Goal: Task Accomplishment & Management: Complete application form

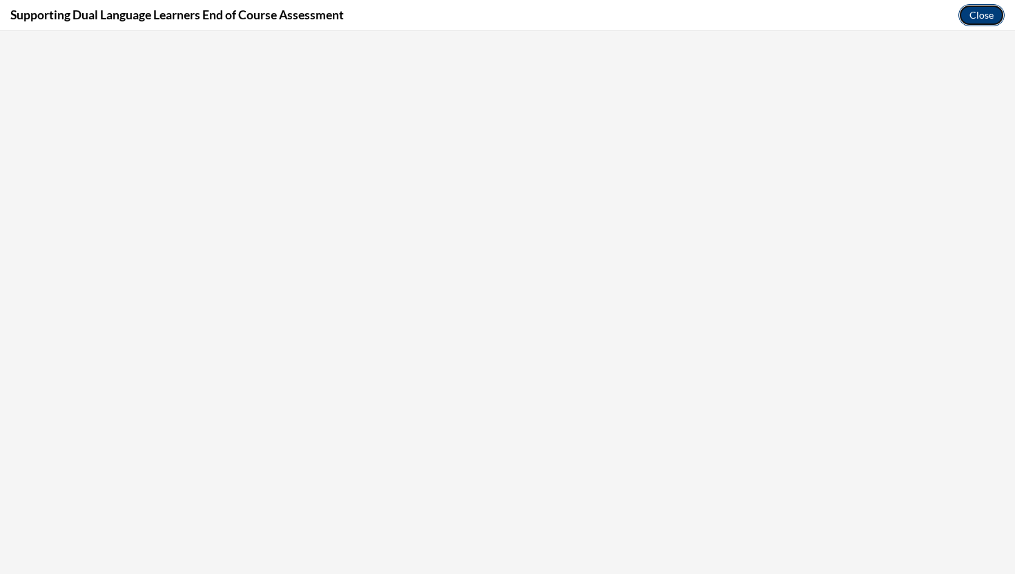
click at [997, 16] on button "Close" at bounding box center [981, 15] width 46 height 22
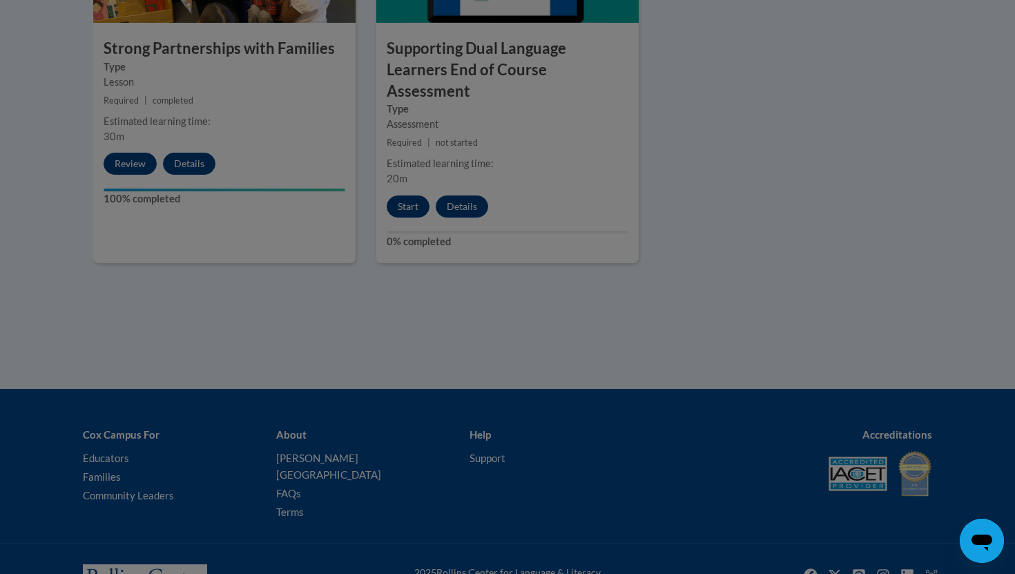
click at [407, 186] on div at bounding box center [507, 287] width 1015 height 574
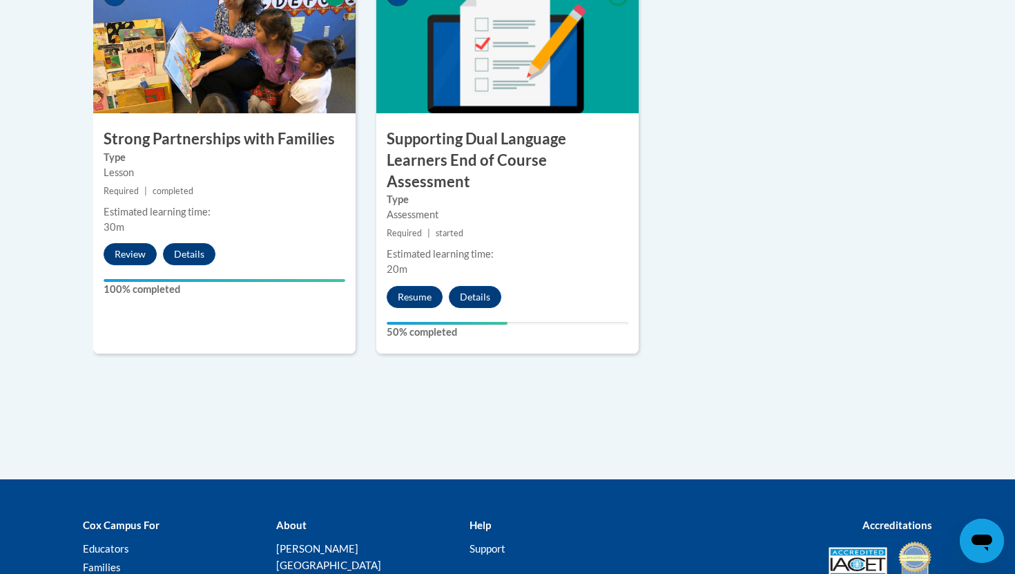
scroll to position [1674, 0]
click at [413, 286] on button "Resume" at bounding box center [415, 297] width 56 height 22
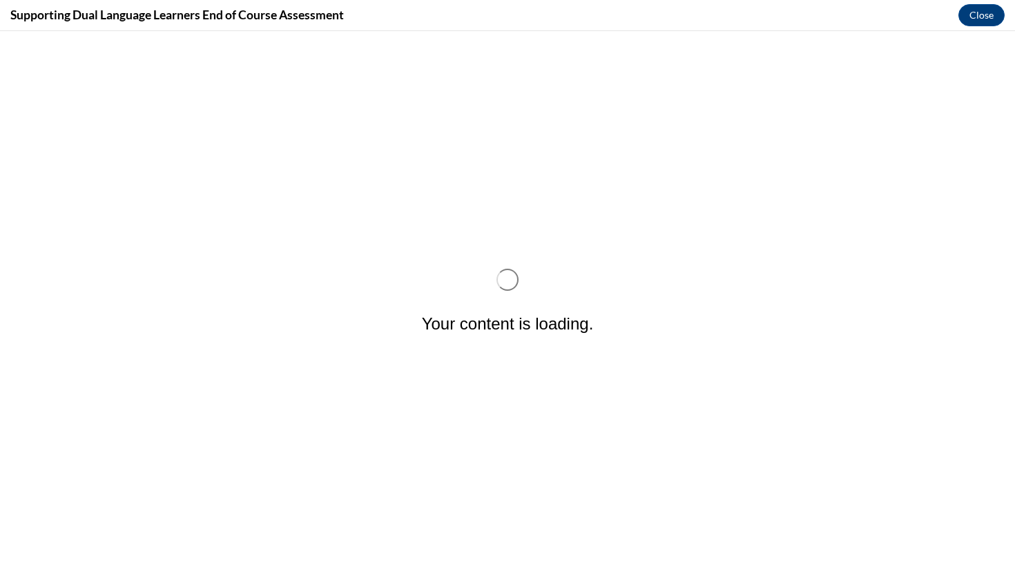
scroll to position [0, 0]
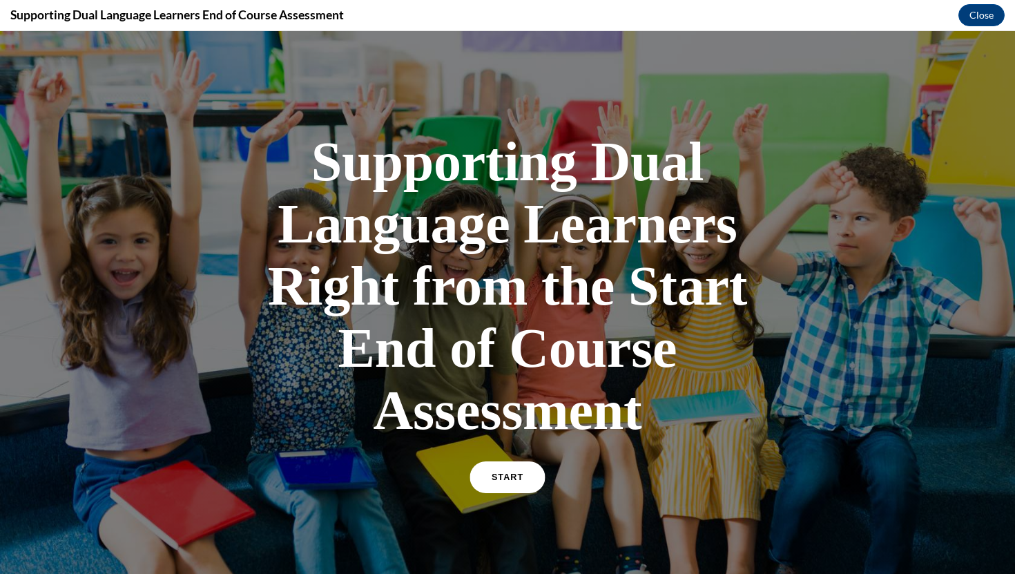
click at [508, 484] on link "START" at bounding box center [507, 477] width 75 height 32
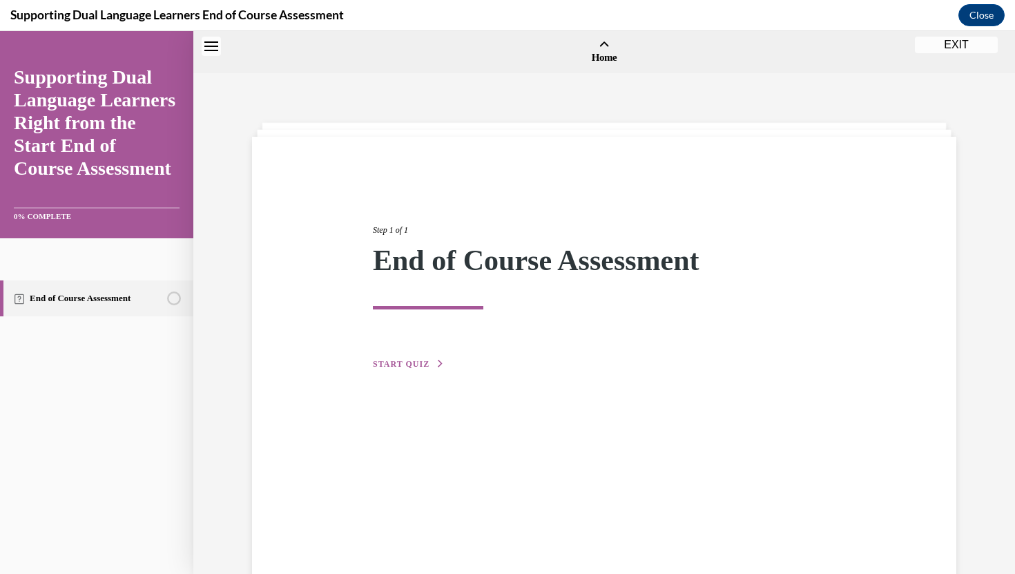
scroll to position [43, 0]
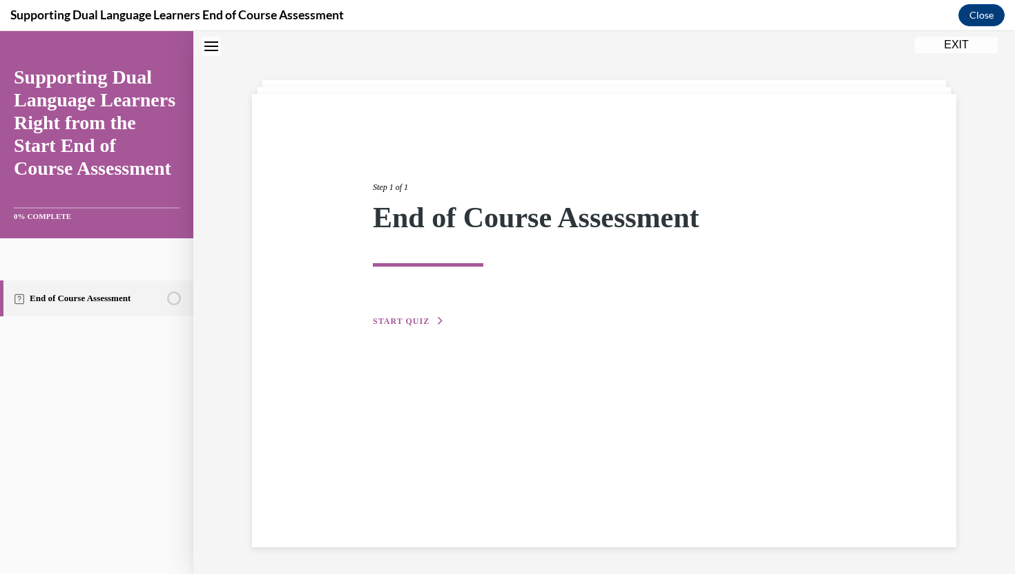
click at [415, 311] on div "Step 1 of 1 End of Course Assessment START QUIZ" at bounding box center [604, 239] width 483 height 180
click at [414, 320] on span "START QUIZ" at bounding box center [401, 321] width 57 height 10
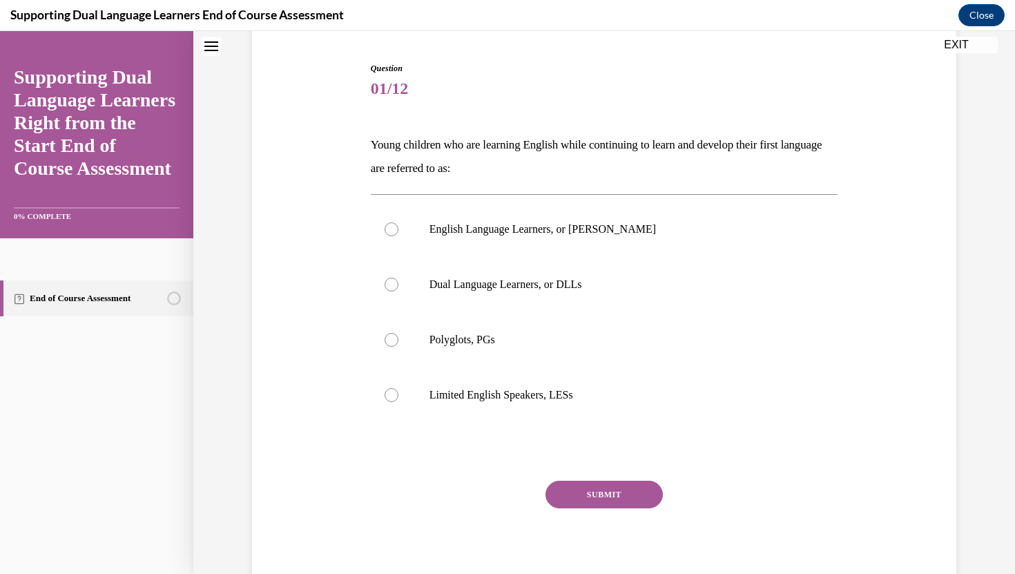
scroll to position [143, 0]
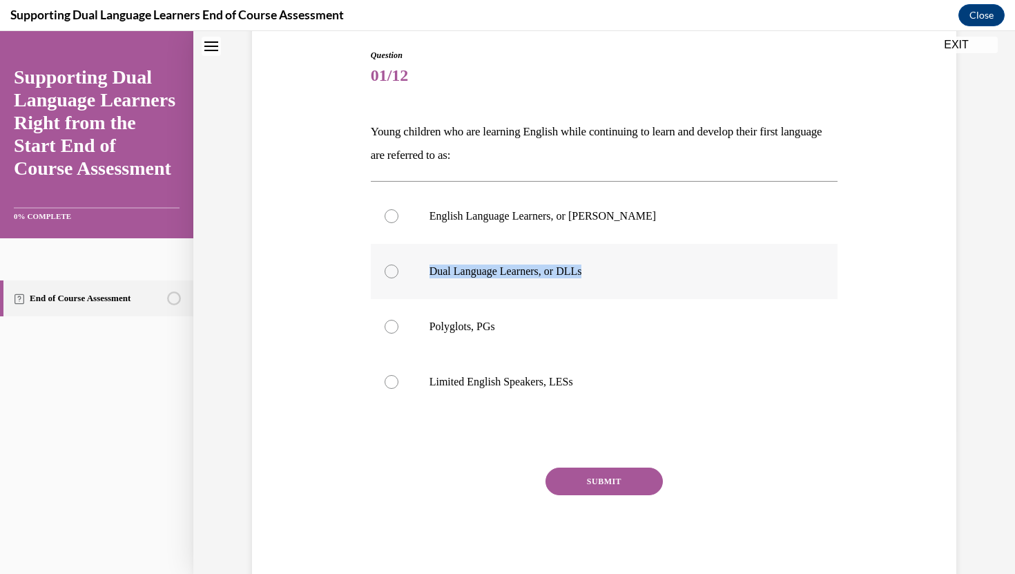
click at [684, 264] on p "Dual Language Learners, or DLLs" at bounding box center [616, 271] width 374 height 14
click at [614, 264] on p "Dual Language Learners, or DLLs" at bounding box center [616, 271] width 374 height 14
click at [398, 264] on input "Dual Language Learners, or DLLs" at bounding box center [392, 271] width 14 height 14
radio input "true"
click at [582, 467] on div "Question 01/12 Young children who are learning English while continuing to lear…" at bounding box center [604, 315] width 467 height 532
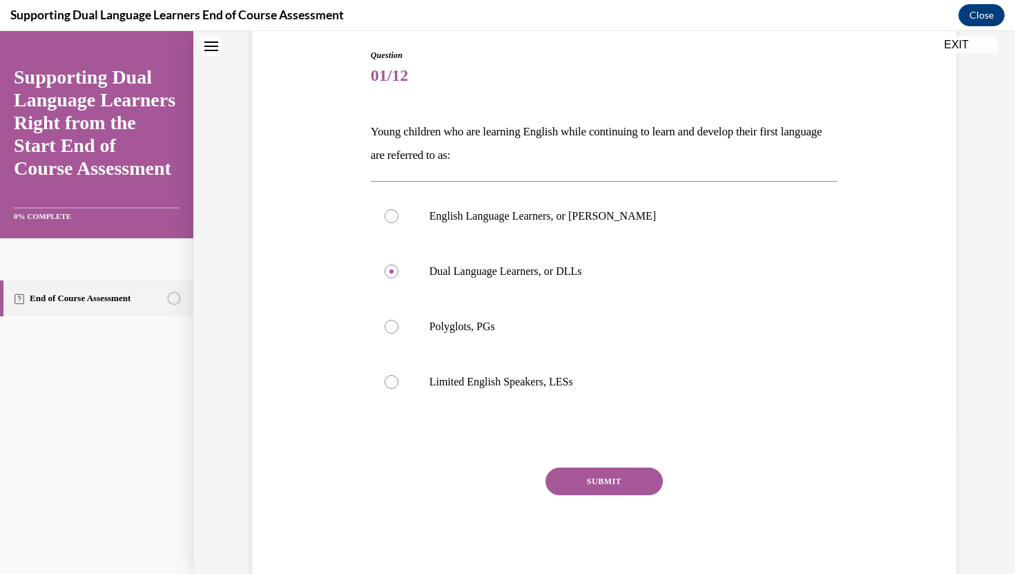
click at [581, 476] on button "SUBMIT" at bounding box center [603, 481] width 117 height 28
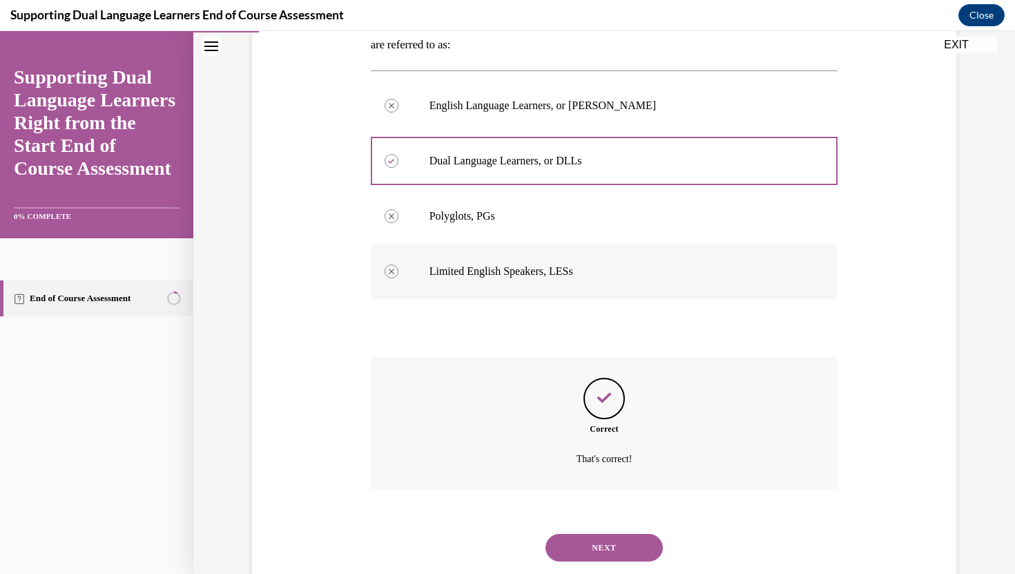
scroll to position [289, 0]
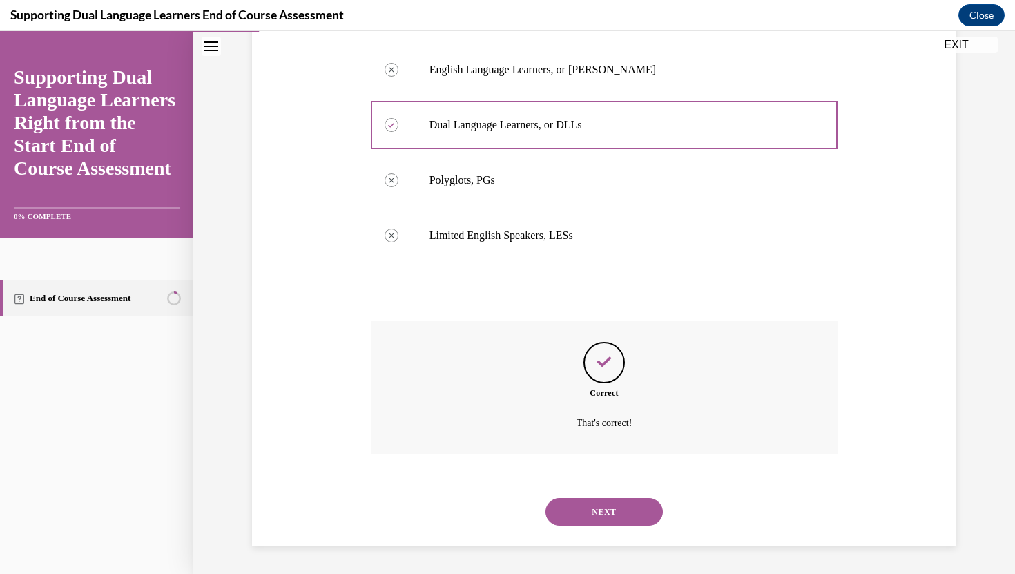
click at [626, 501] on button "NEXT" at bounding box center [603, 512] width 117 height 28
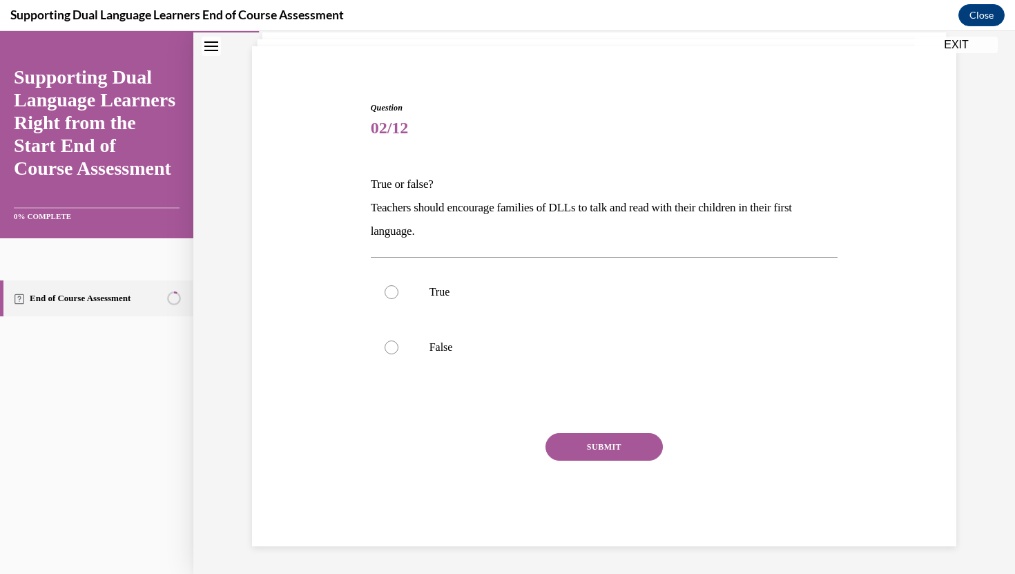
scroll to position [90, 0]
click at [441, 305] on label "True" at bounding box center [604, 291] width 467 height 55
click at [398, 299] on input "True" at bounding box center [392, 292] width 14 height 14
radio input "true"
click at [556, 445] on button "SUBMIT" at bounding box center [603, 447] width 117 height 28
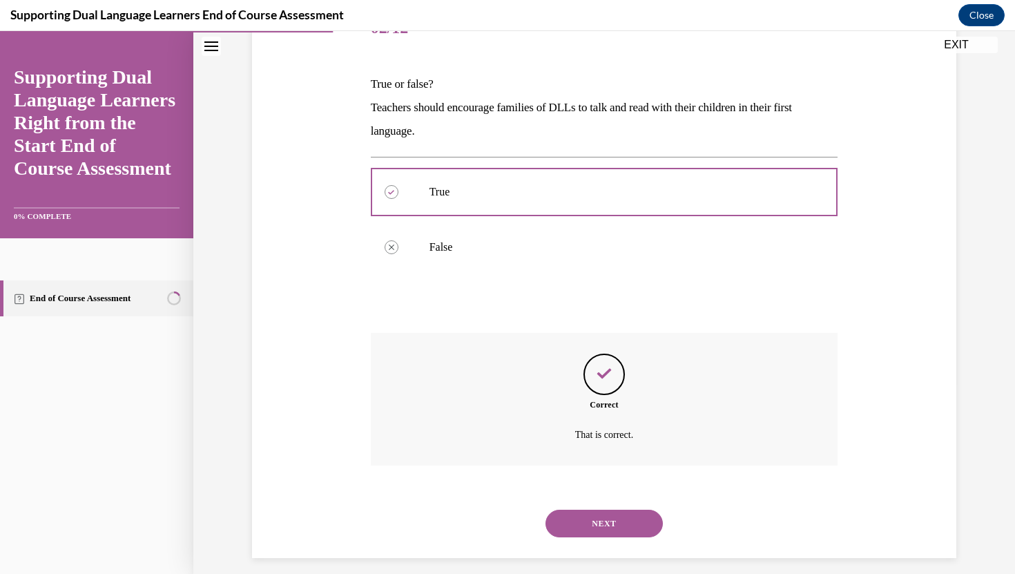
scroll to position [202, 0]
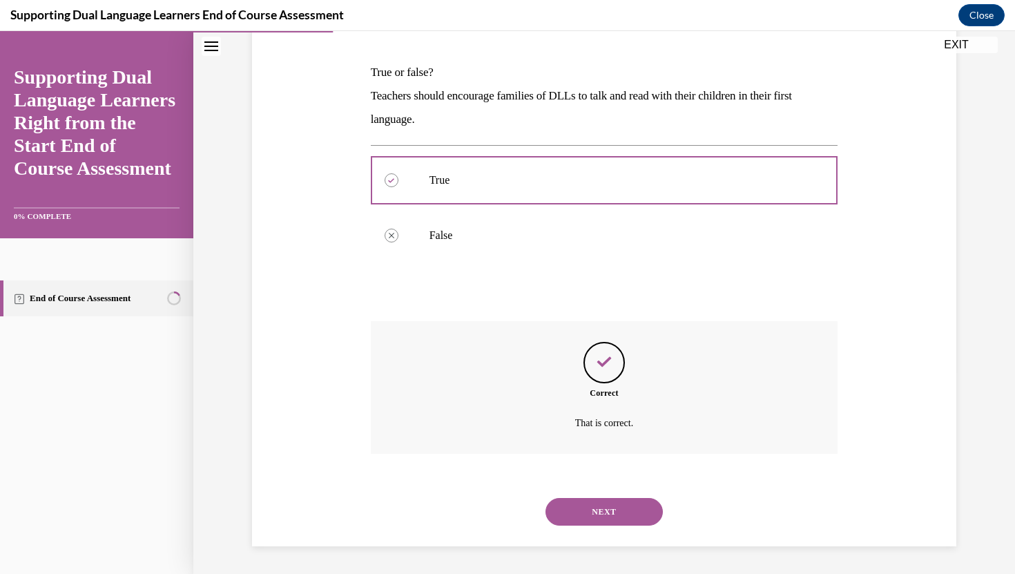
click at [589, 502] on button "NEXT" at bounding box center [603, 512] width 117 height 28
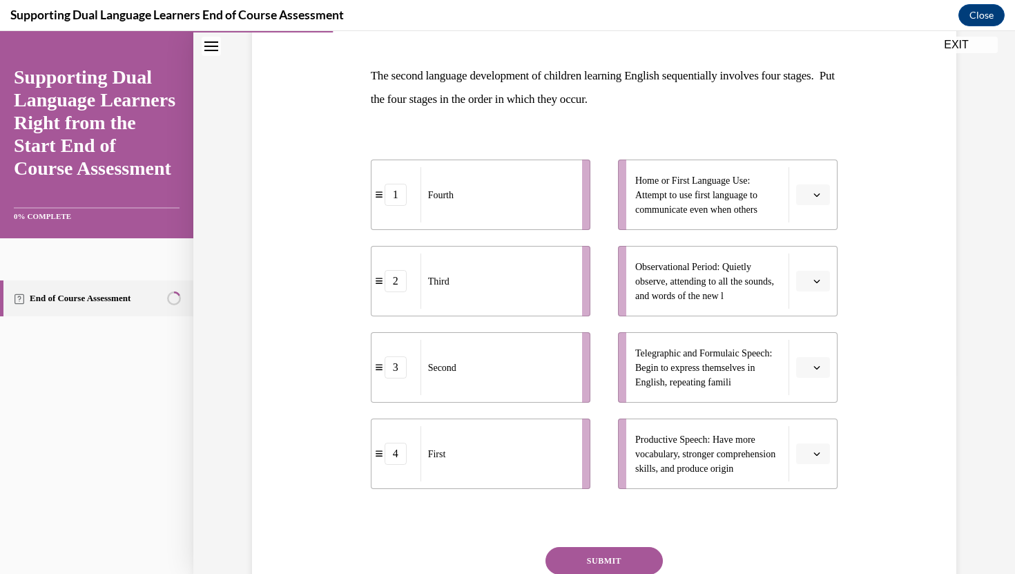
scroll to position [206, 0]
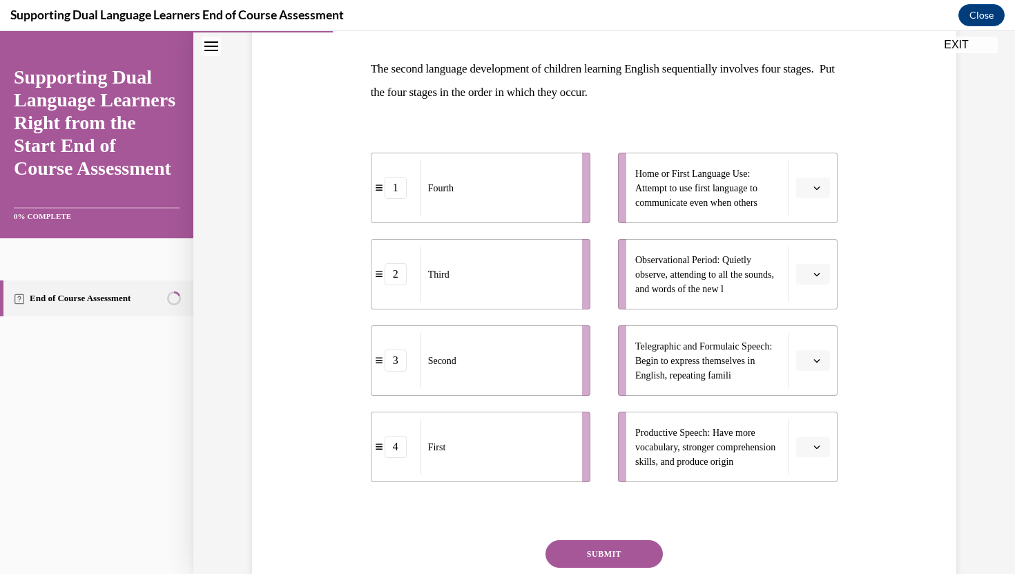
click at [823, 185] on button "button" at bounding box center [813, 187] width 34 height 21
click at [815, 240] on div "1" at bounding box center [811, 247] width 35 height 28
click at [819, 276] on icon "button" at bounding box center [816, 274] width 7 height 7
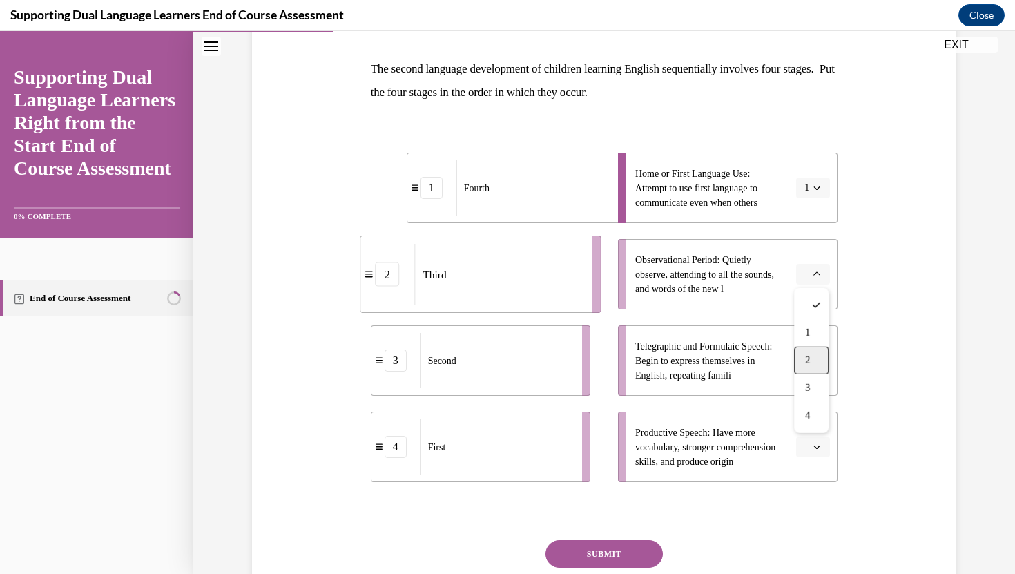
click at [814, 360] on div "2" at bounding box center [811, 361] width 35 height 28
click at [815, 363] on icon "button" at bounding box center [816, 360] width 7 height 7
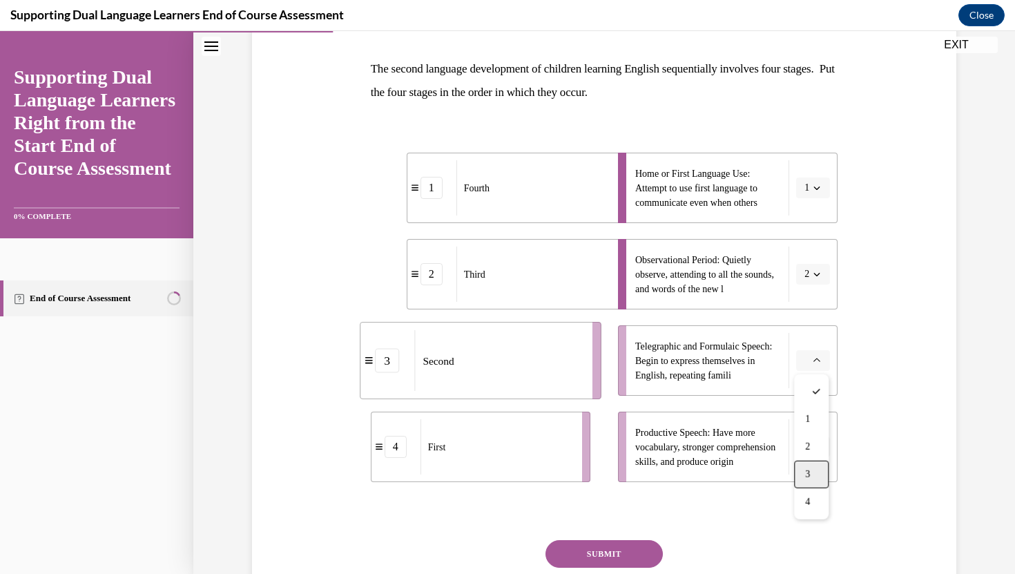
click at [811, 470] on div "3" at bounding box center [811, 475] width 35 height 28
click at [818, 454] on button "button" at bounding box center [813, 446] width 34 height 21
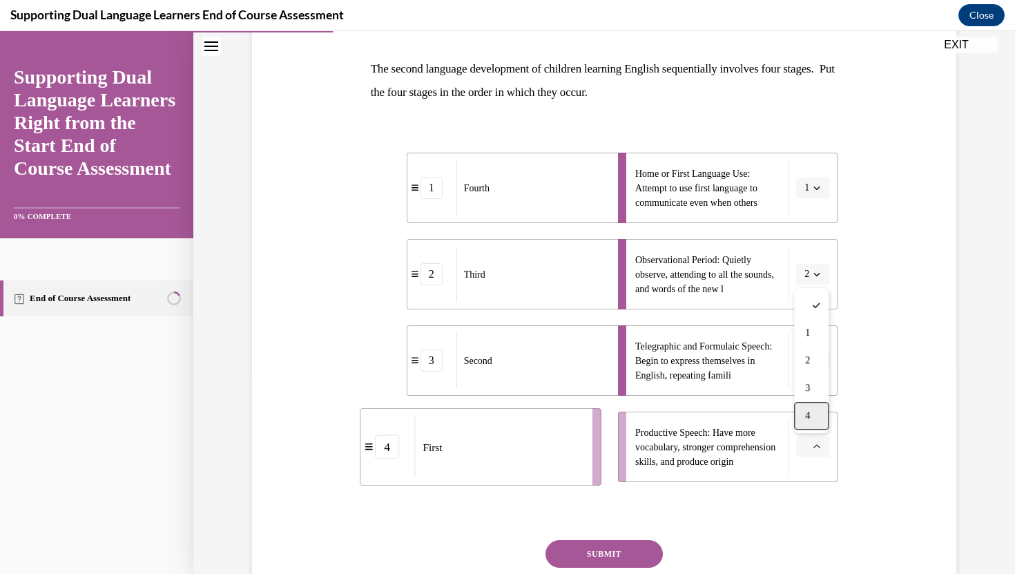
click at [815, 417] on div "4" at bounding box center [811, 416] width 35 height 28
click at [640, 558] on button "SUBMIT" at bounding box center [603, 554] width 117 height 28
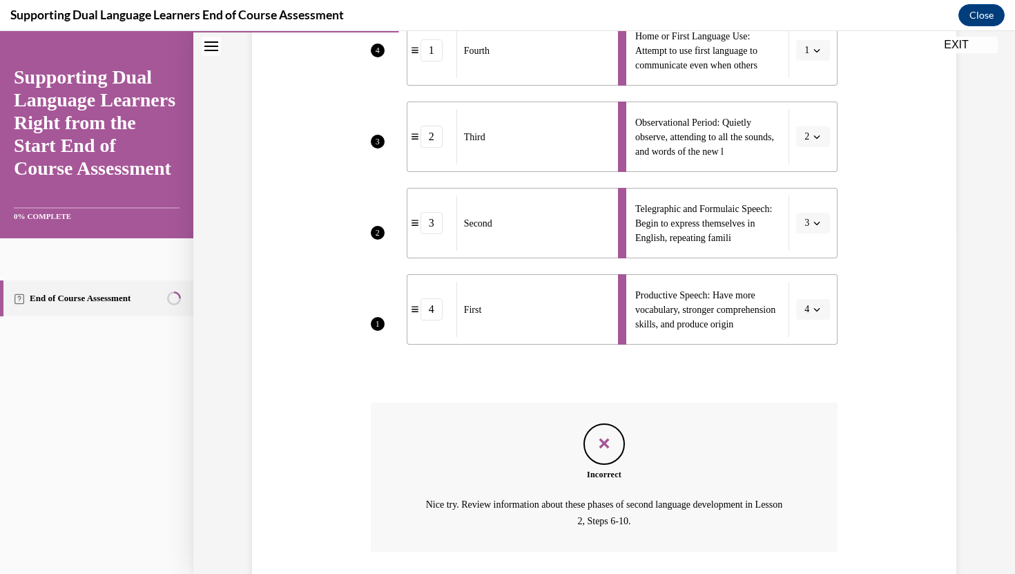
scroll to position [431, 0]
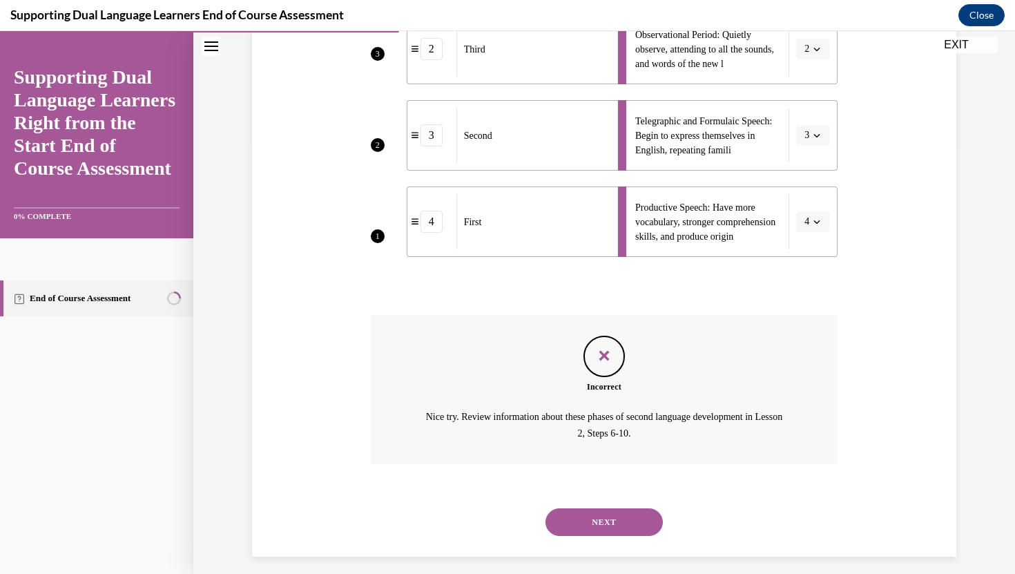
click at [610, 521] on button "NEXT" at bounding box center [603, 522] width 117 height 28
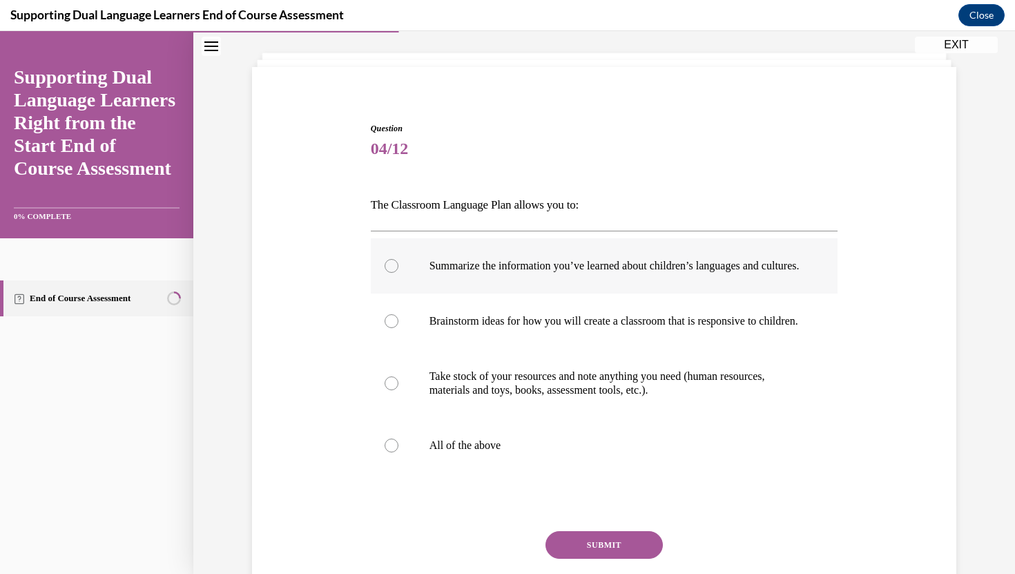
scroll to position [93, 0]
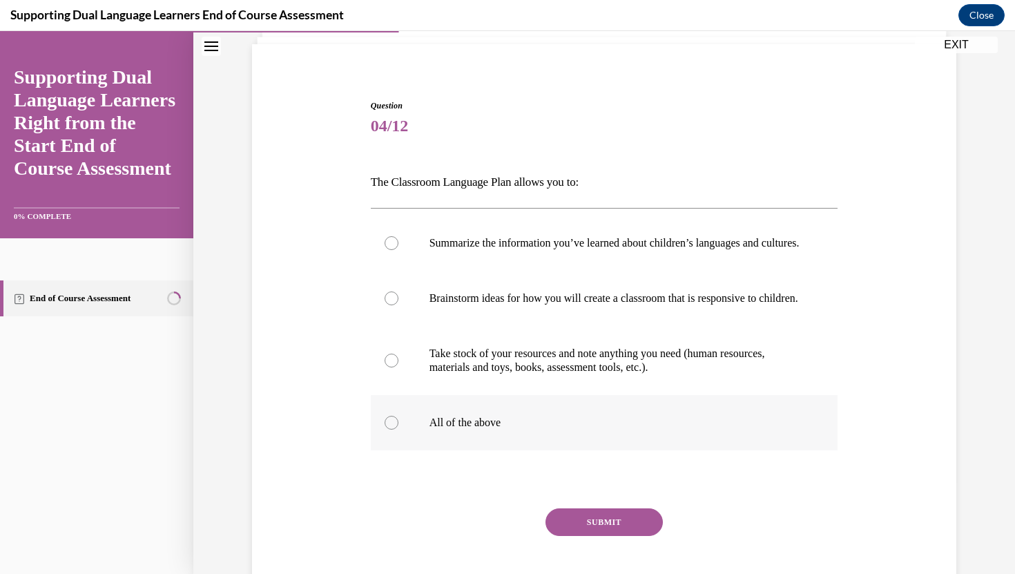
click at [570, 429] on p "All of the above" at bounding box center [616, 423] width 374 height 14
click at [398, 429] on input "All of the above" at bounding box center [392, 423] width 14 height 14
radio input "true"
click at [579, 536] on button "SUBMIT" at bounding box center [603, 522] width 117 height 28
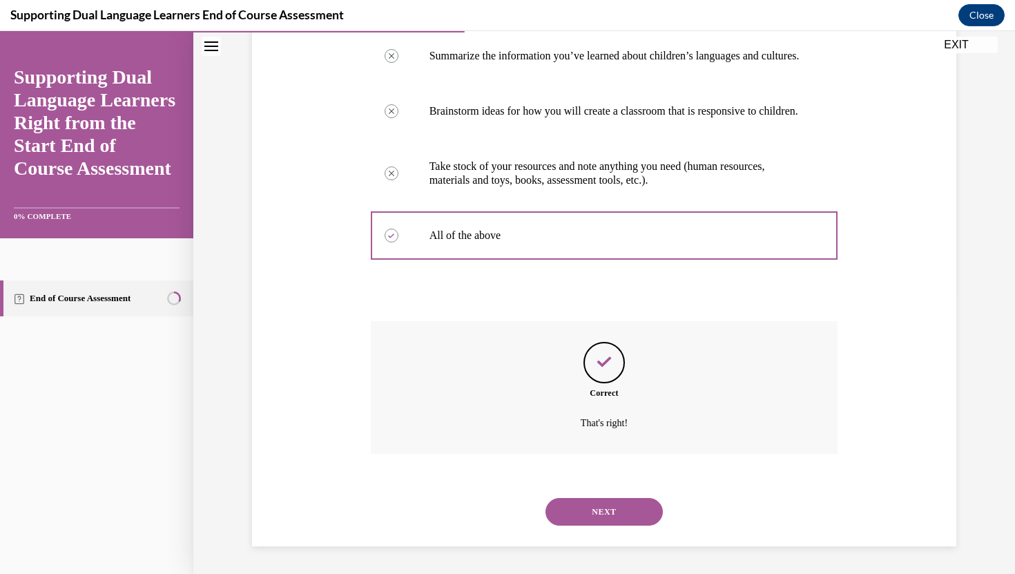
scroll to position [307, 0]
click at [608, 505] on button "NEXT" at bounding box center [603, 512] width 117 height 28
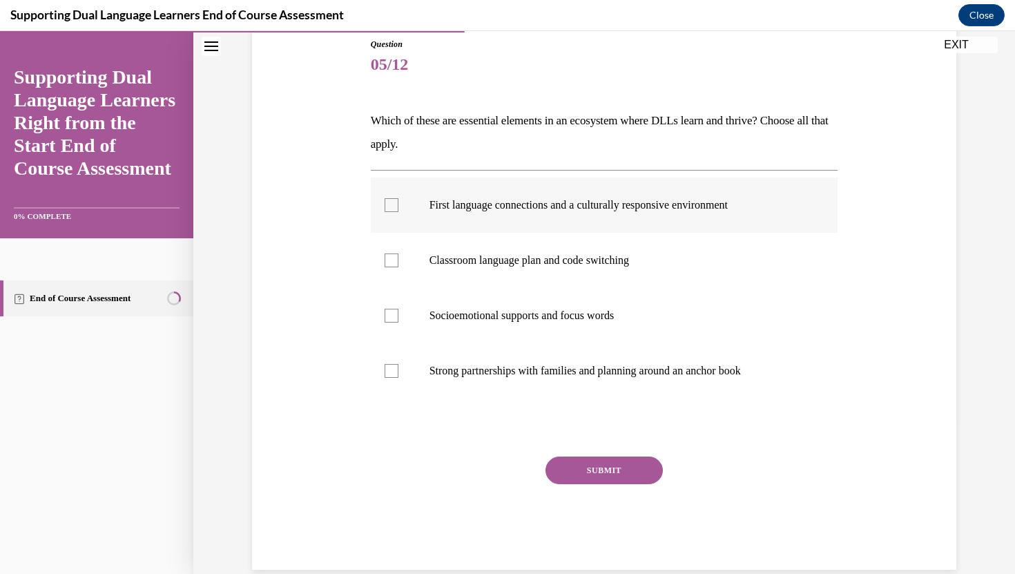
click at [425, 221] on label "First language connections and a culturally responsive environment" at bounding box center [604, 204] width 467 height 55
click at [398, 212] on input "First language connections and a culturally responsive environment" at bounding box center [392, 205] width 14 height 14
checkbox input "true"
click at [423, 316] on label "Socioemotional supports and focus words" at bounding box center [604, 315] width 467 height 55
click at [398, 316] on input "Socioemotional supports and focus words" at bounding box center [392, 316] width 14 height 14
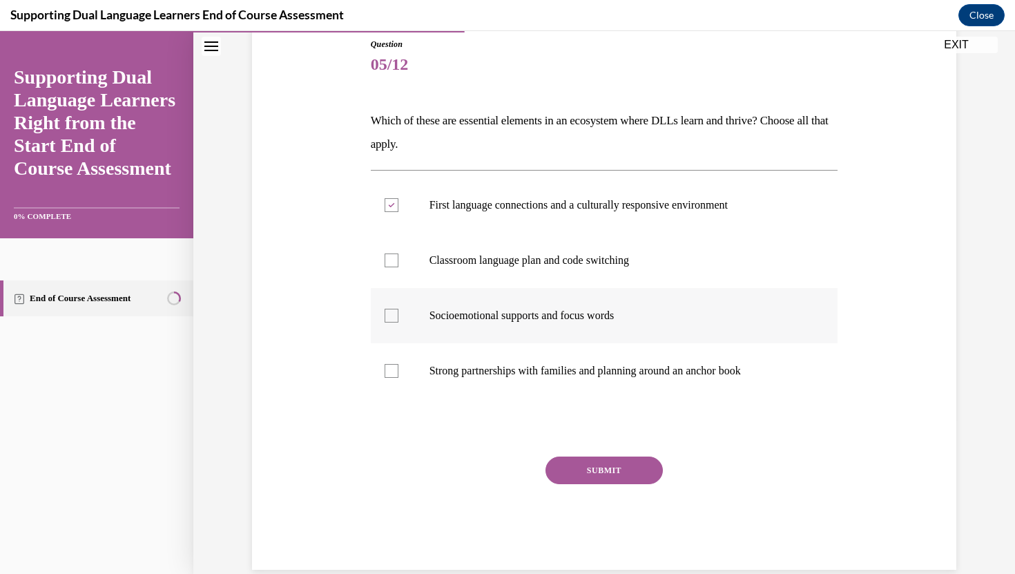
checkbox input "true"
click at [437, 365] on p "Strong partnerships with families and planning around an anchor book" at bounding box center [616, 371] width 374 height 14
click at [398, 365] on input "Strong partnerships with families and planning around an anchor book" at bounding box center [392, 371] width 14 height 14
checkbox input "true"
click at [584, 461] on button "SUBMIT" at bounding box center [603, 470] width 117 height 28
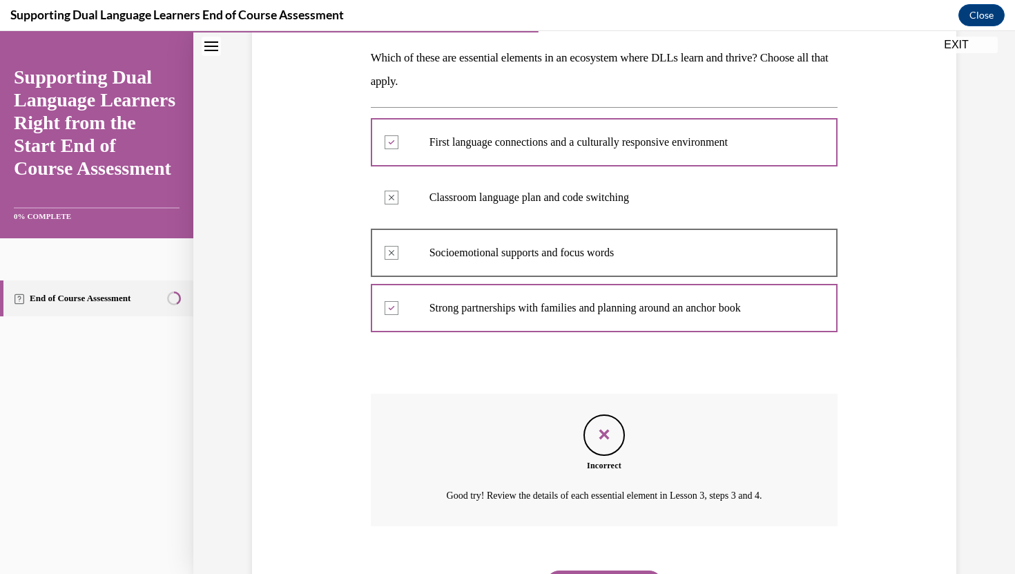
scroll to position [216, 0]
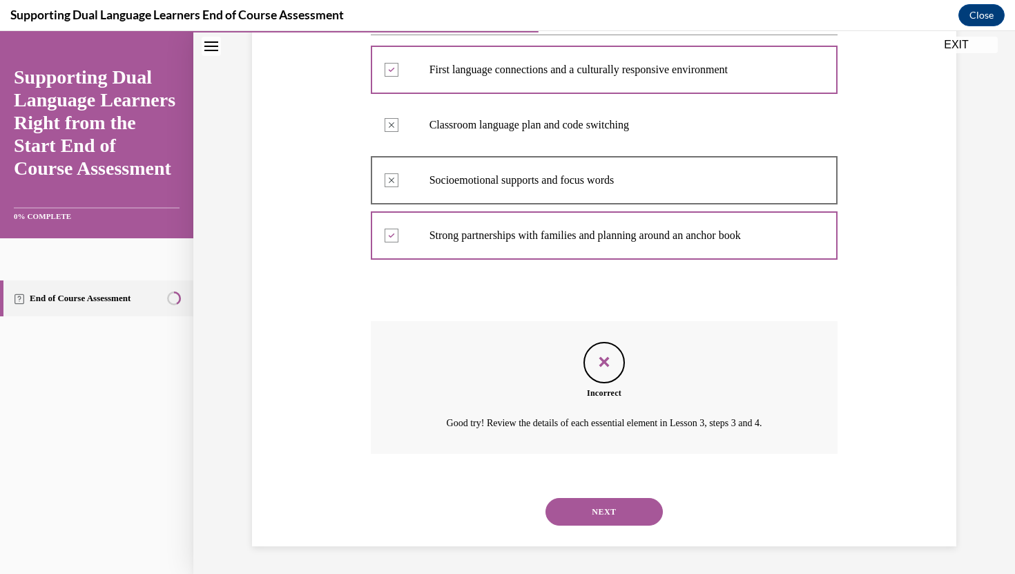
click at [614, 523] on button "NEXT" at bounding box center [603, 512] width 117 height 28
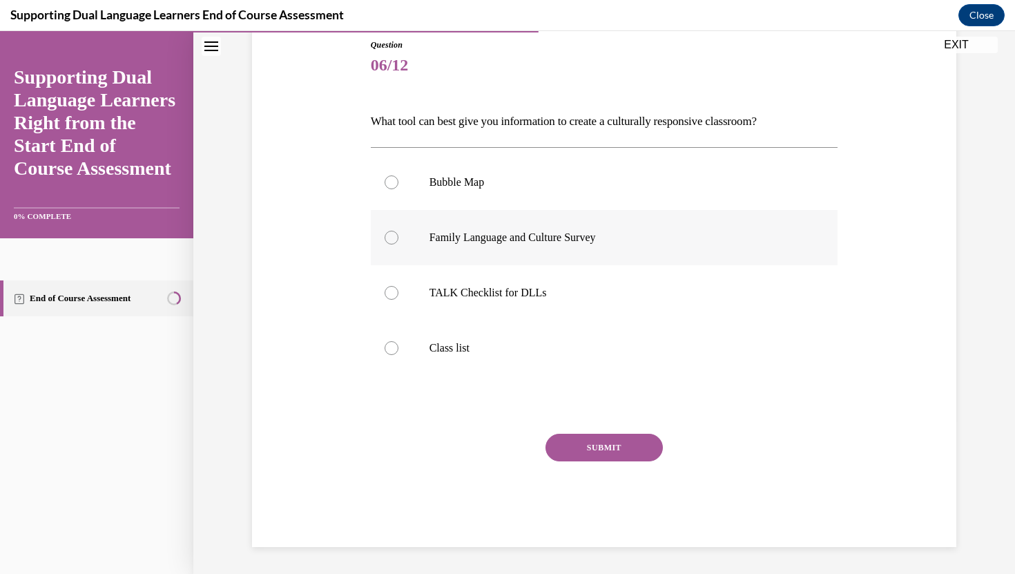
click at [595, 240] on p "Family Language and Culture Survey" at bounding box center [616, 238] width 374 height 14
click at [398, 240] on input "Family Language and Culture Survey" at bounding box center [392, 238] width 14 height 14
radio input "true"
click at [598, 452] on button "SUBMIT" at bounding box center [603, 448] width 117 height 28
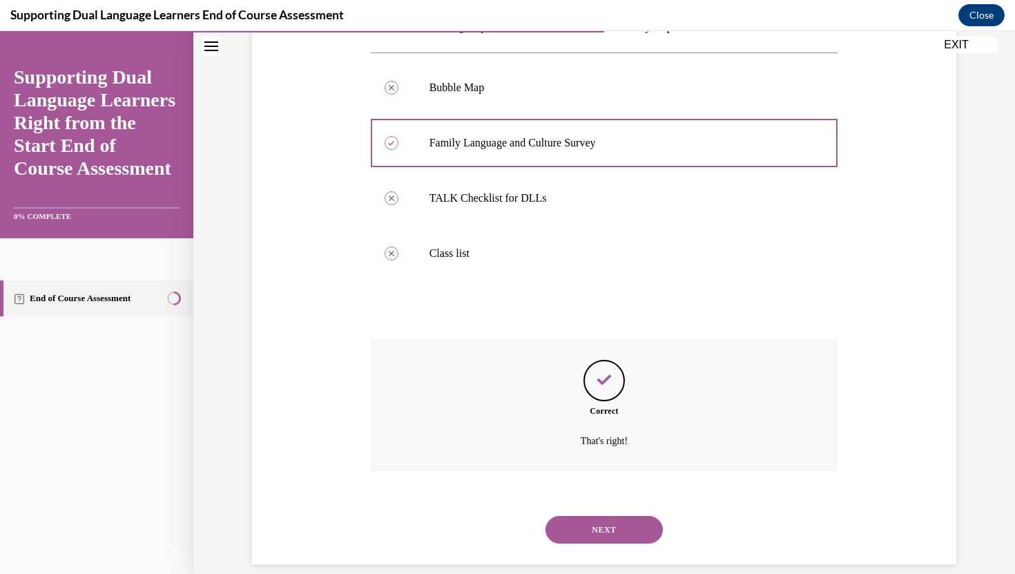
scroll to position [266, 0]
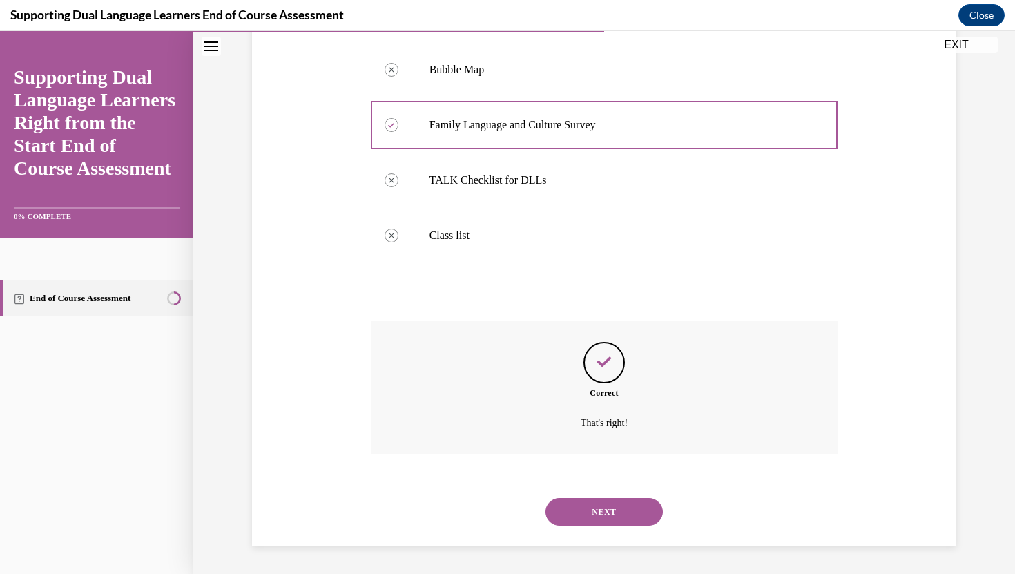
click at [613, 510] on button "NEXT" at bounding box center [603, 512] width 117 height 28
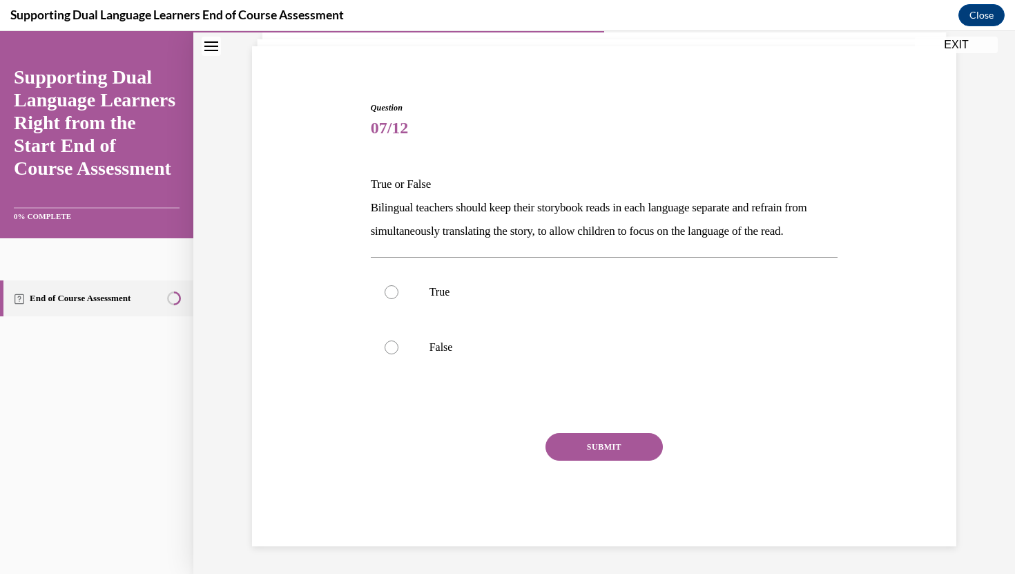
scroll to position [114, 0]
click at [626, 283] on label "True" at bounding box center [604, 291] width 467 height 55
click at [398, 285] on input "True" at bounding box center [392, 292] width 14 height 14
radio input "true"
click at [624, 441] on button "SUBMIT" at bounding box center [603, 447] width 117 height 28
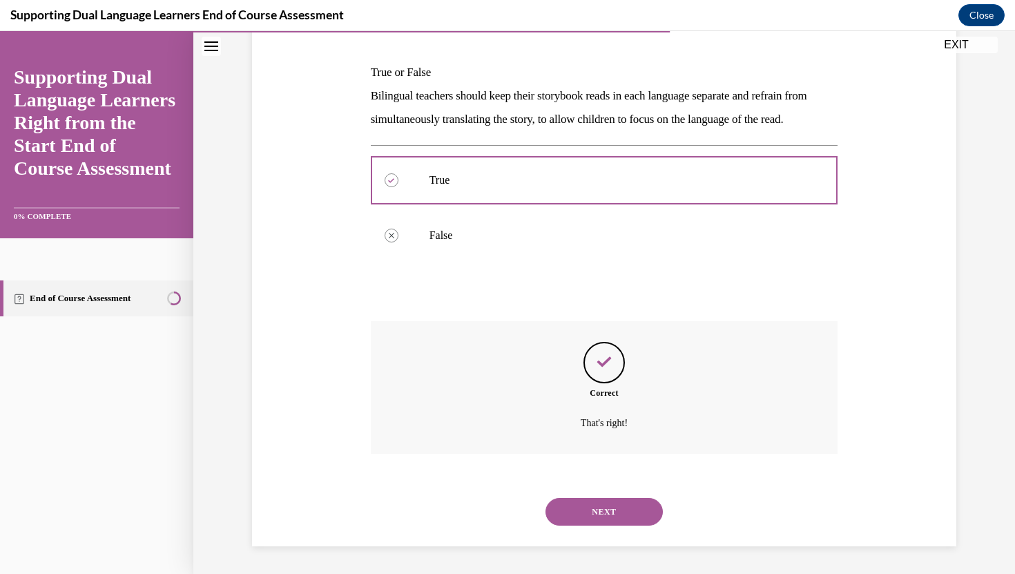
scroll to position [226, 0]
click at [599, 488] on div "NEXT" at bounding box center [604, 511] width 467 height 55
click at [599, 505] on button "NEXT" at bounding box center [603, 512] width 117 height 28
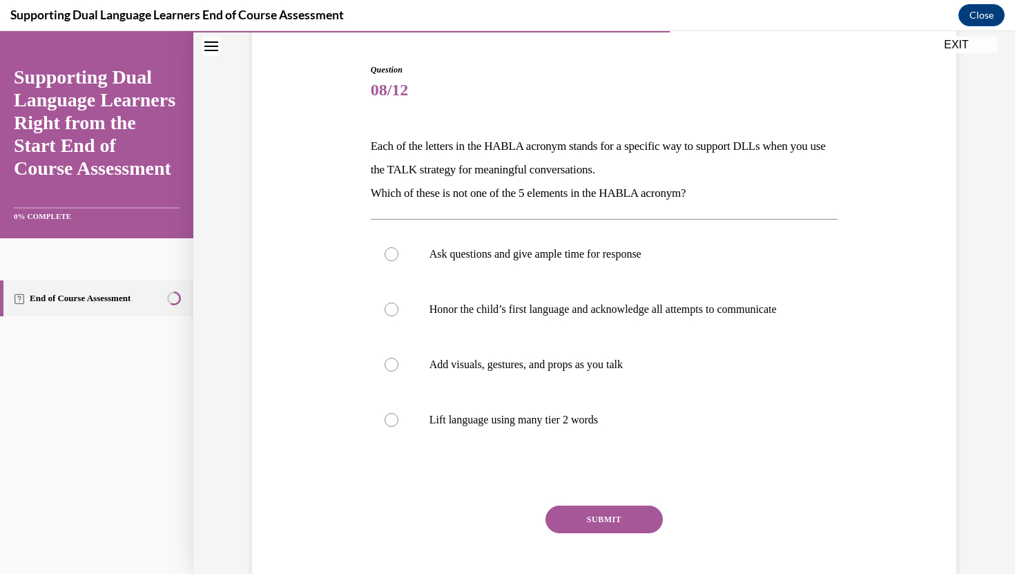
scroll to position [132, 0]
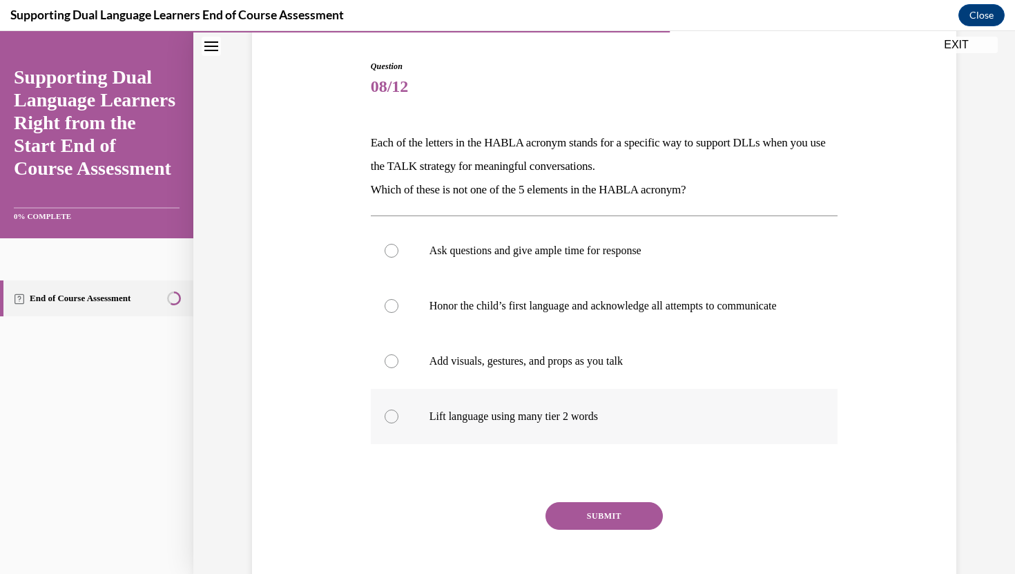
click at [435, 423] on p "Lift language using many tier 2 words" at bounding box center [616, 416] width 374 height 14
click at [398, 423] on input "Lift language using many tier 2 words" at bounding box center [392, 416] width 14 height 14
radio input "true"
click at [596, 523] on button "SUBMIT" at bounding box center [603, 516] width 117 height 28
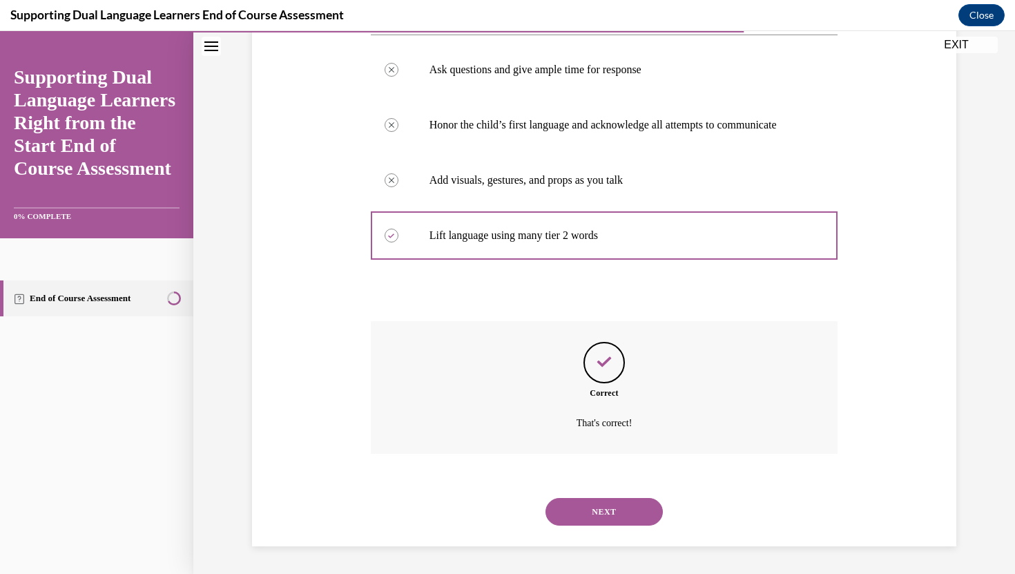
click at [594, 503] on button "NEXT" at bounding box center [603, 512] width 117 height 28
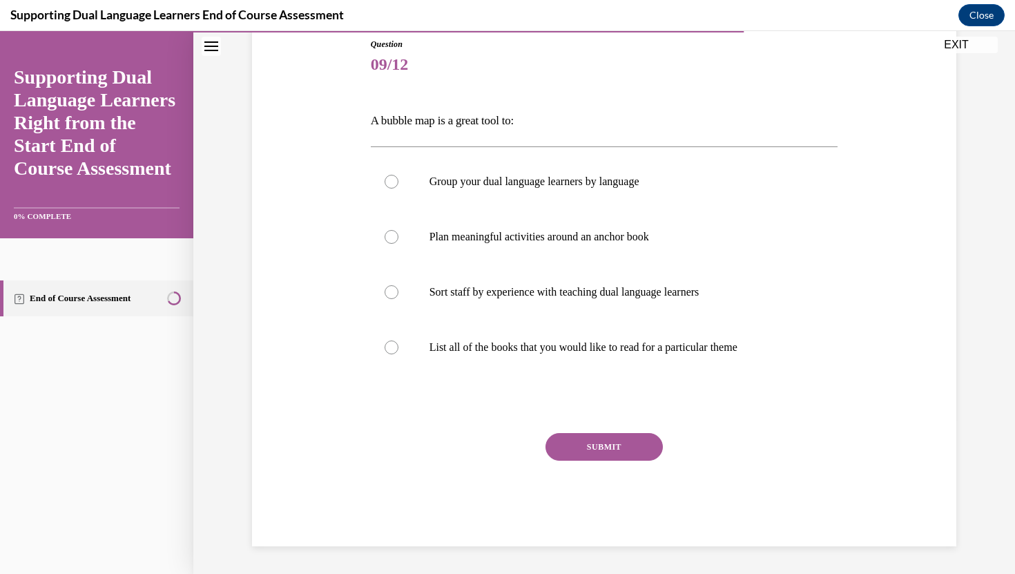
scroll to position [153, 0]
click at [502, 238] on p "Plan meaningful activities around an anchor book" at bounding box center [616, 238] width 374 height 14
click at [398, 238] on input "Plan meaningful activities around an anchor book" at bounding box center [392, 238] width 14 height 14
radio input "true"
click at [586, 452] on button "SUBMIT" at bounding box center [603, 448] width 117 height 28
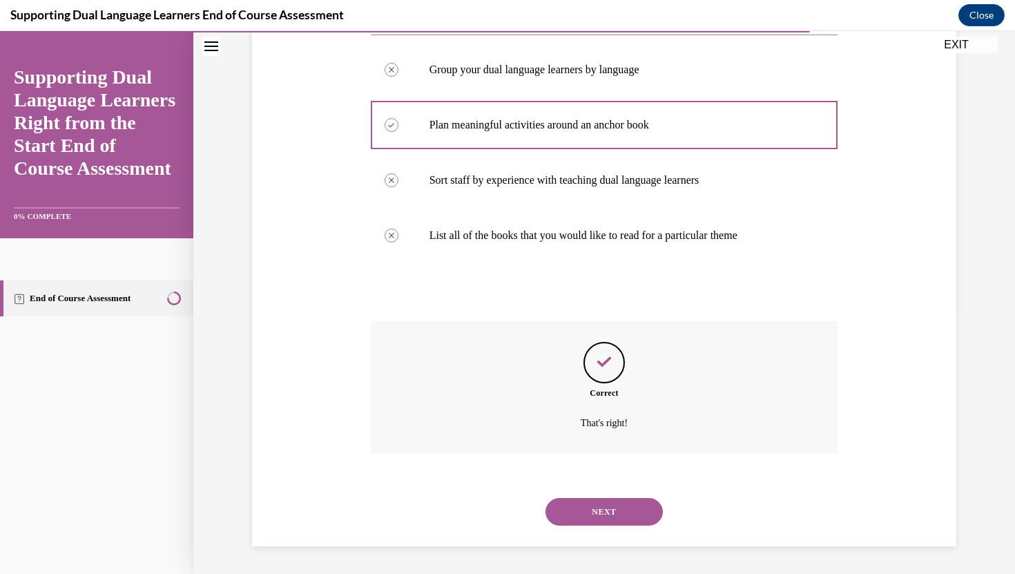
click at [599, 512] on button "NEXT" at bounding box center [603, 512] width 117 height 28
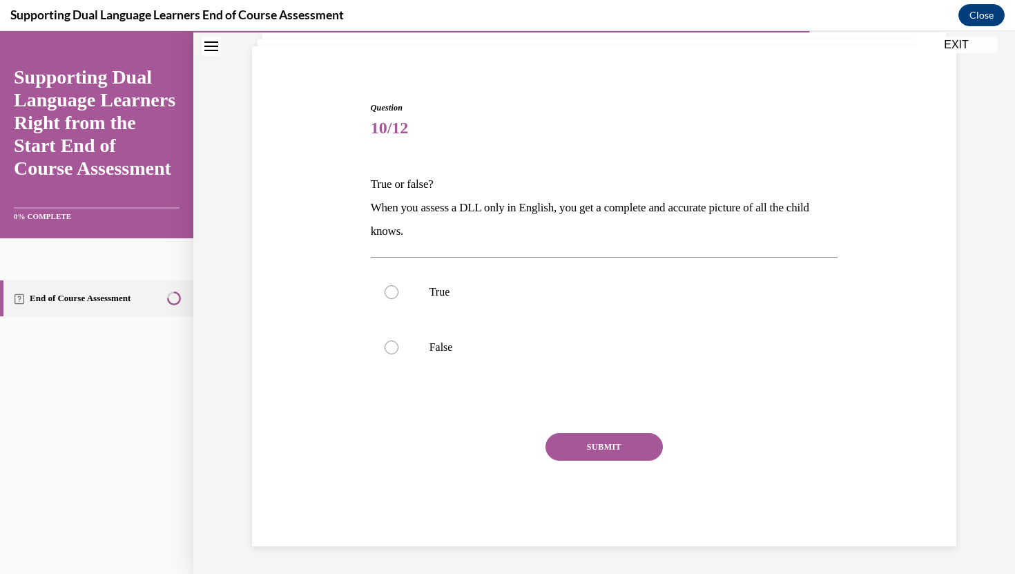
scroll to position [90, 0]
click at [630, 345] on p "False" at bounding box center [616, 347] width 374 height 14
click at [398, 345] on input "False" at bounding box center [392, 347] width 14 height 14
radio input "true"
click at [617, 445] on button "SUBMIT" at bounding box center [603, 447] width 117 height 28
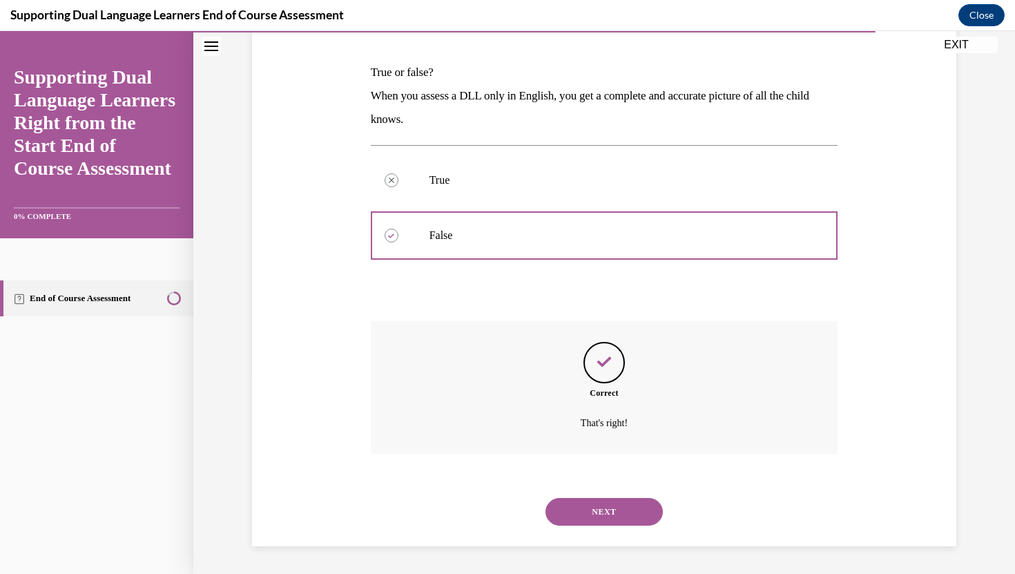
click at [621, 508] on button "NEXT" at bounding box center [603, 512] width 117 height 28
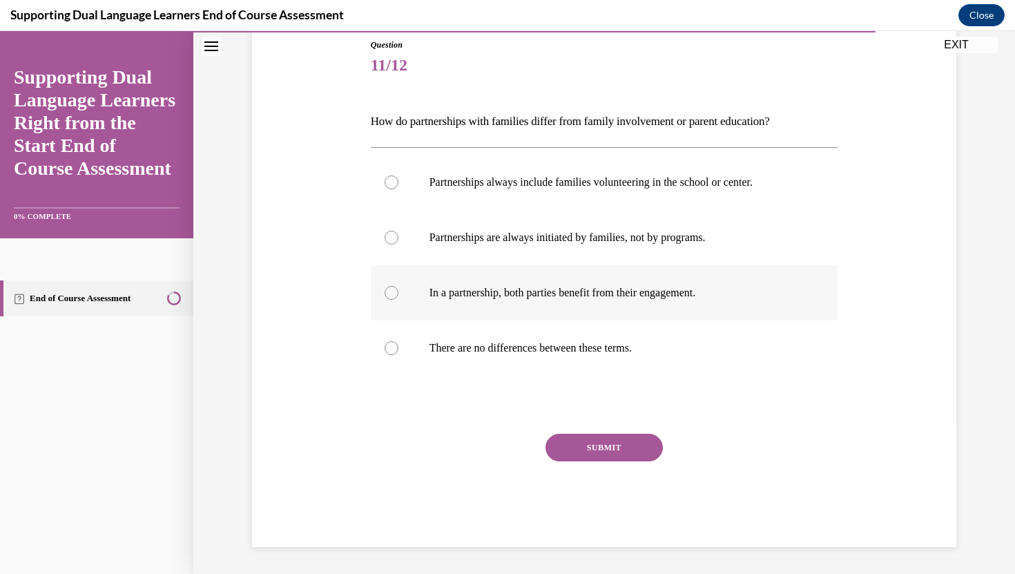
click at [491, 285] on label "In a partnership, both parties benefit from their engagement." at bounding box center [604, 292] width 467 height 55
click at [398, 286] on input "In a partnership, both parties benefit from their engagement." at bounding box center [392, 293] width 14 height 14
radio input "true"
click at [573, 447] on button "SUBMIT" at bounding box center [603, 448] width 117 height 28
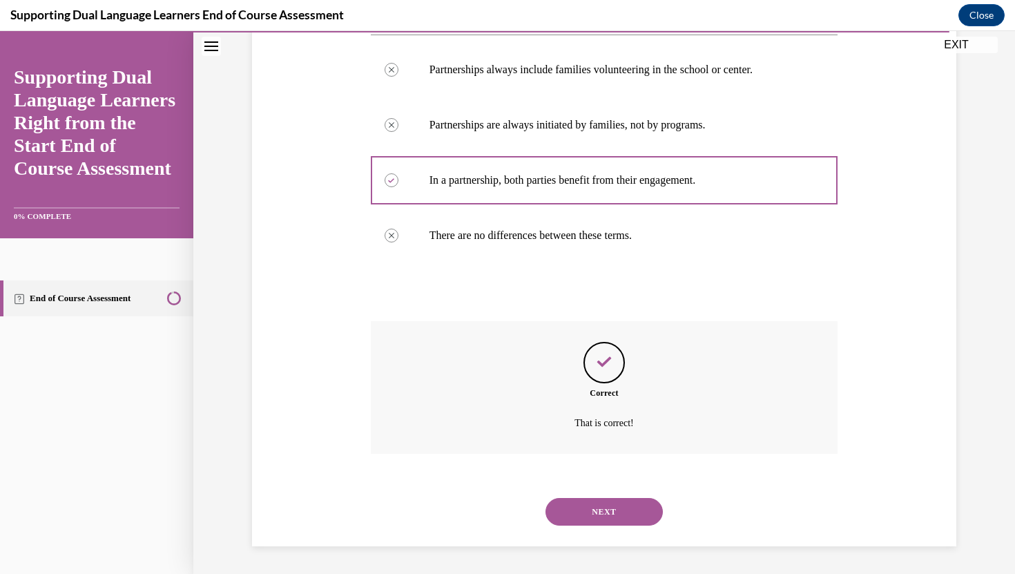
click at [612, 512] on button "NEXT" at bounding box center [603, 512] width 117 height 28
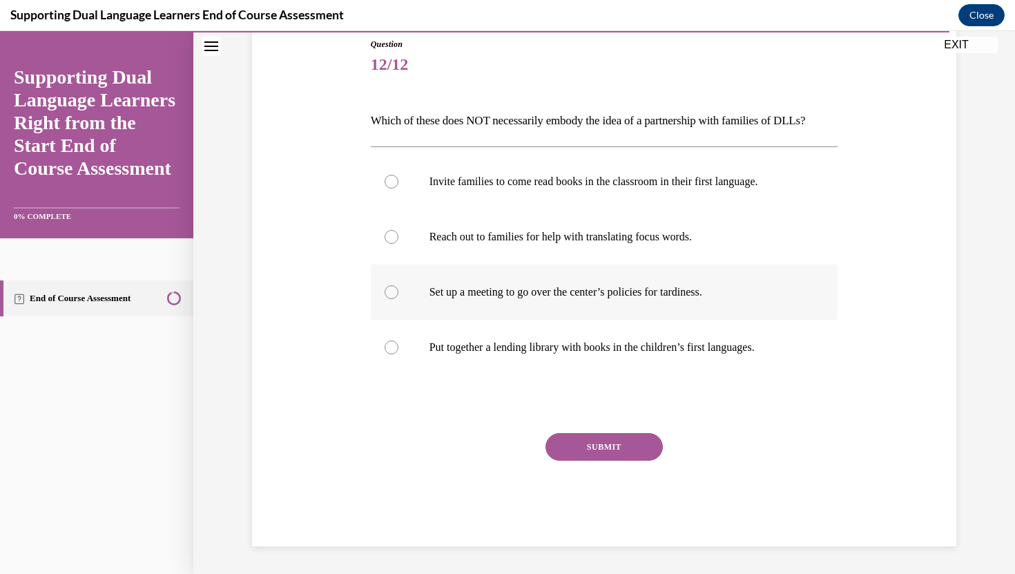
click at [432, 320] on label "Set up a meeting to go over the center’s policies for tardiness." at bounding box center [604, 291] width 467 height 55
click at [398, 299] on input "Set up a meeting to go over the center’s policies for tardiness." at bounding box center [392, 292] width 14 height 14
radio input "true"
click at [569, 461] on button "SUBMIT" at bounding box center [603, 447] width 117 height 28
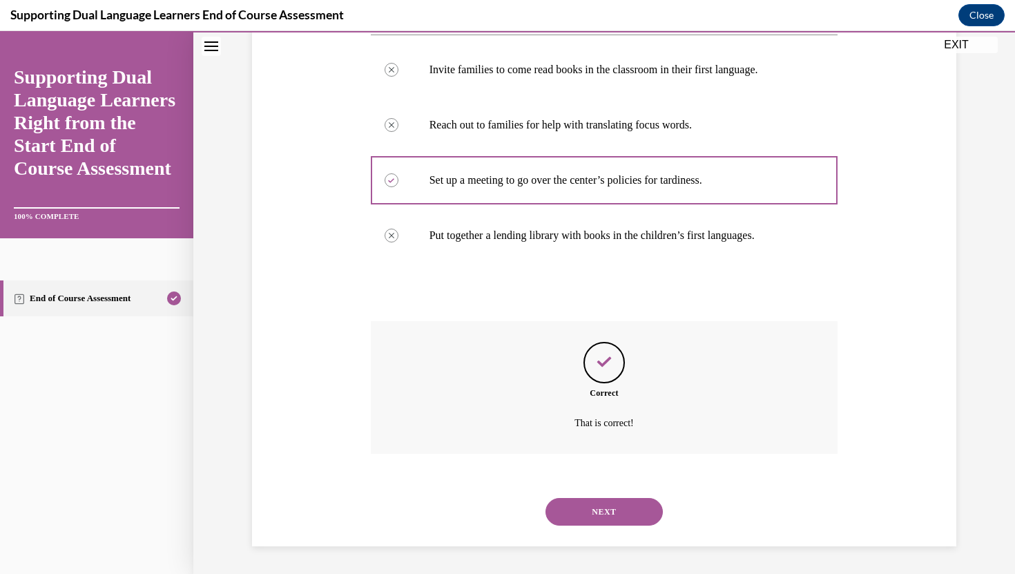
click at [615, 508] on button "NEXT" at bounding box center [603, 512] width 117 height 28
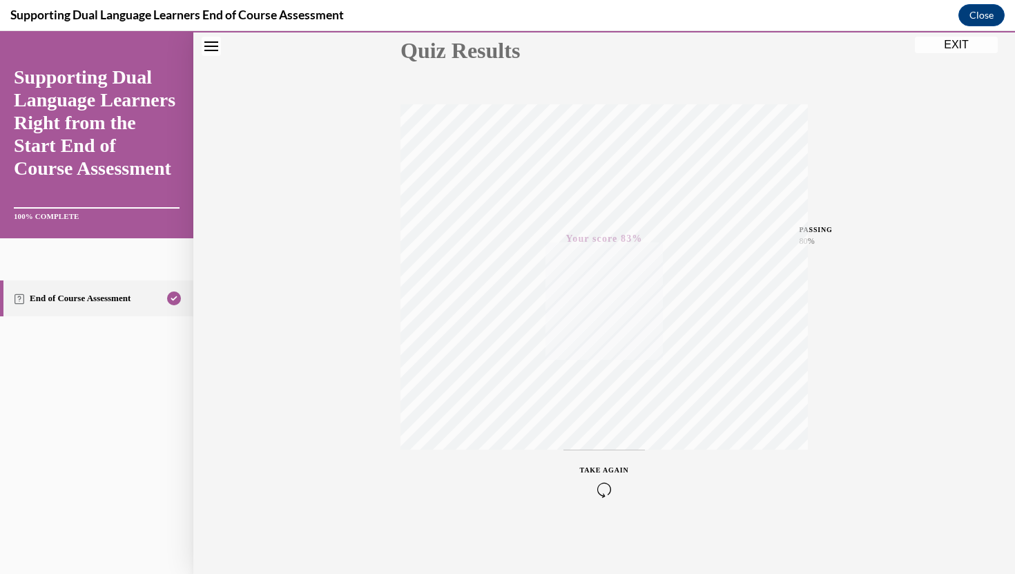
click at [953, 45] on button "EXIT" at bounding box center [956, 45] width 83 height 17
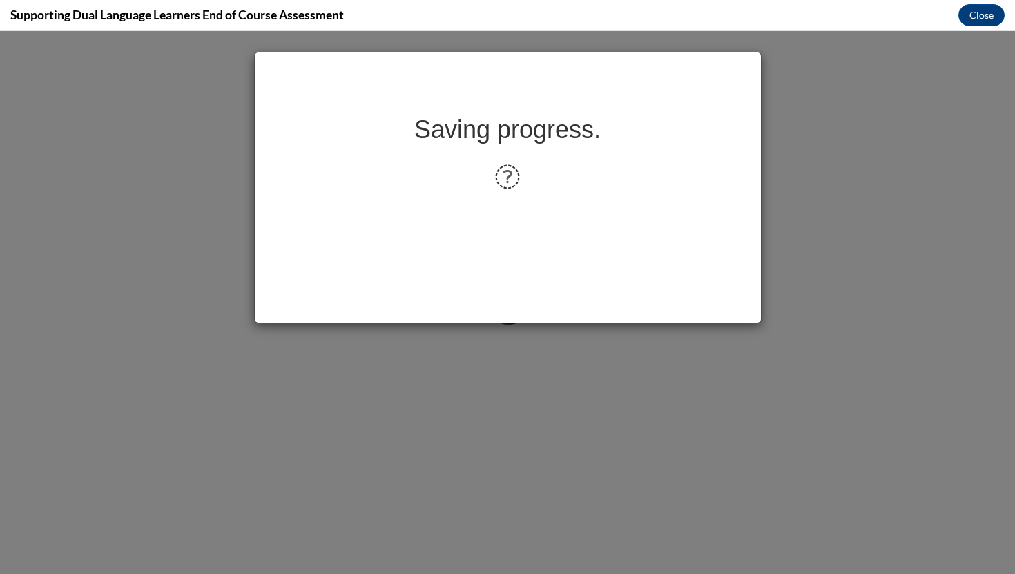
scroll to position [0, 0]
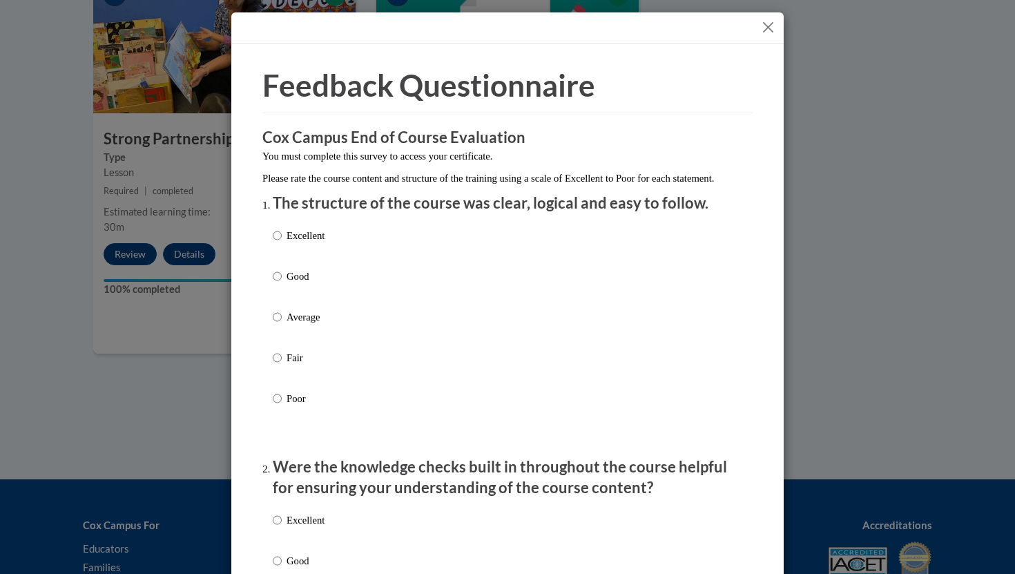
click at [282, 289] on label "Good" at bounding box center [299, 287] width 52 height 37
click at [282, 284] on input "Good" at bounding box center [277, 276] width 9 height 15
radio input "true"
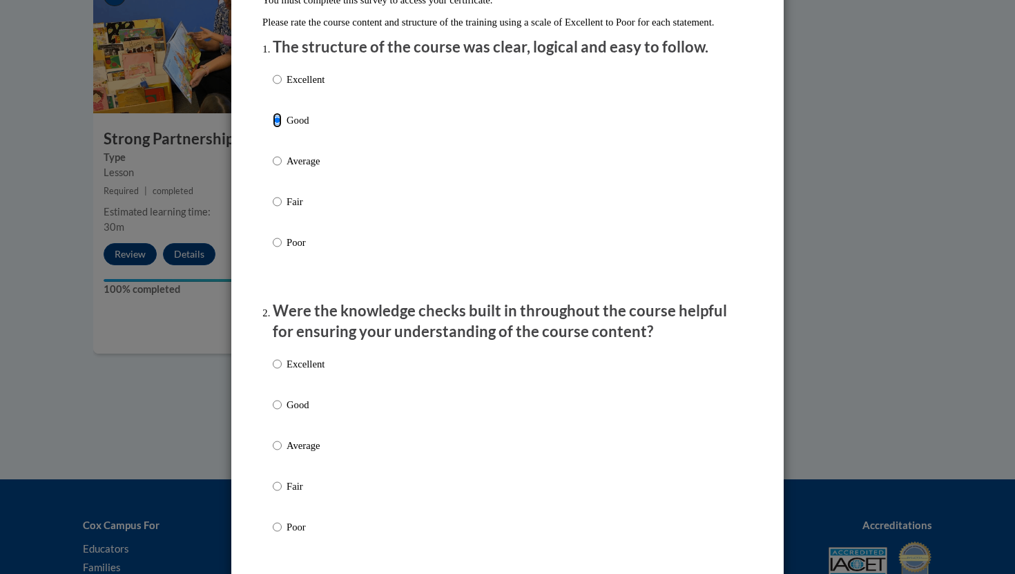
scroll to position [287, 0]
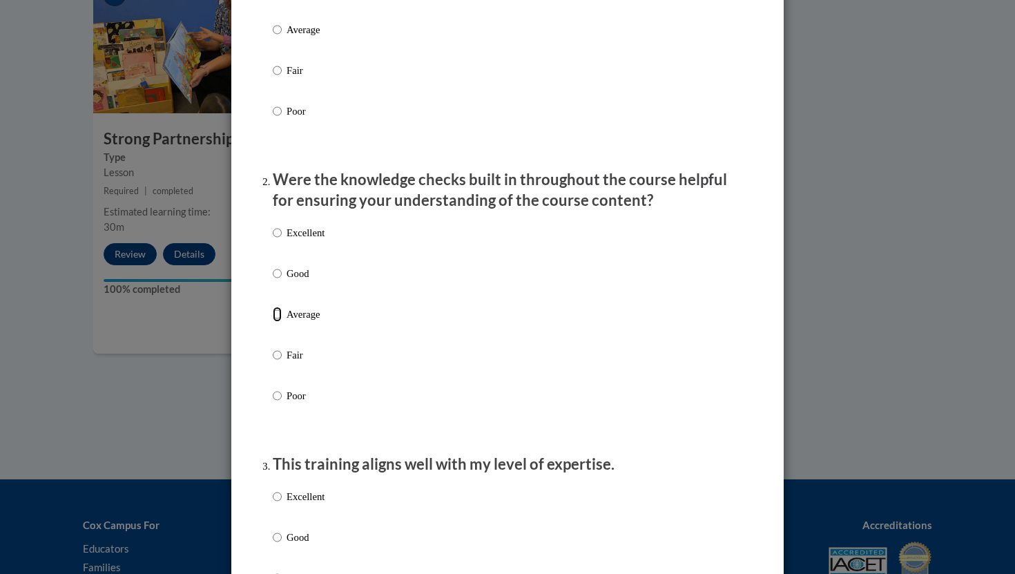
click at [277, 322] on input "Average" at bounding box center [277, 314] width 9 height 15
radio input "true"
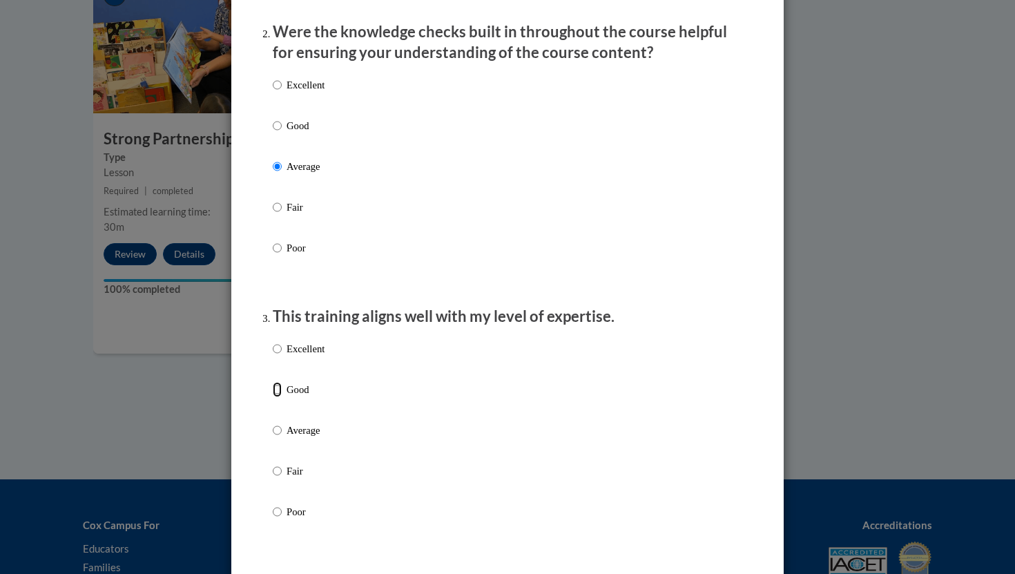
click at [276, 397] on input "Good" at bounding box center [277, 389] width 9 height 15
radio input "true"
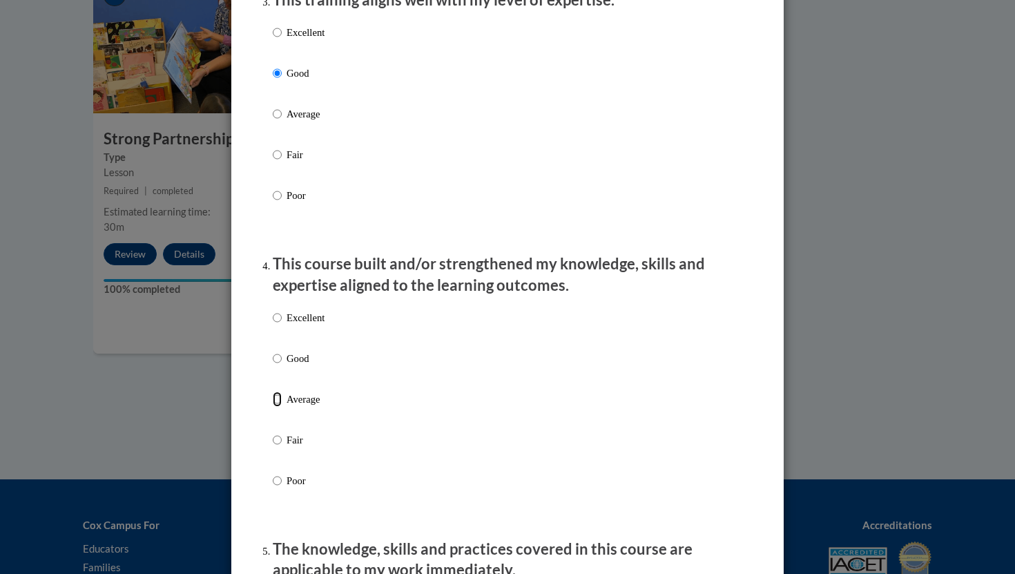
click at [280, 407] on input "Average" at bounding box center [277, 399] width 9 height 15
radio input "true"
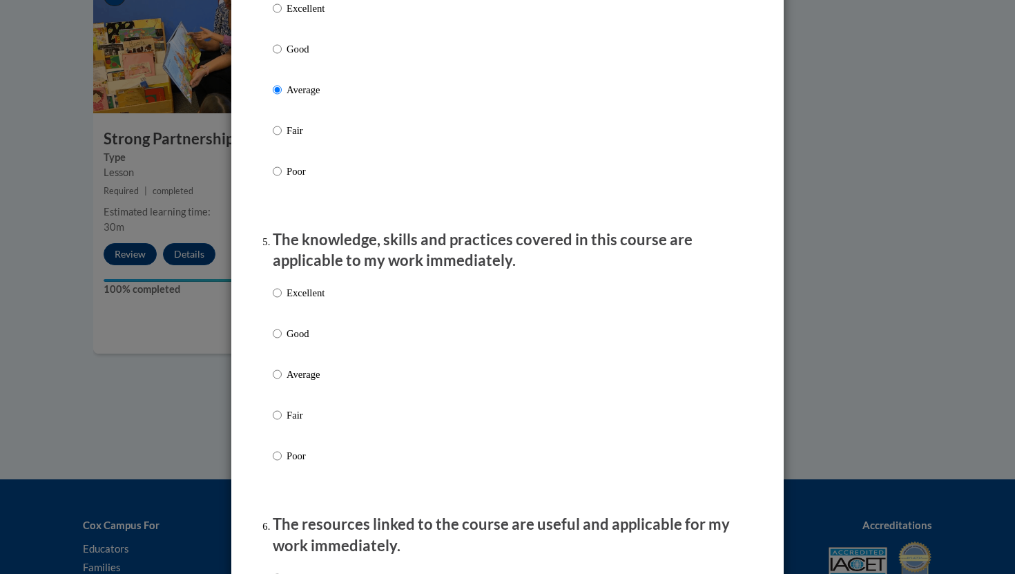
click at [283, 389] on label "Average" at bounding box center [299, 385] width 52 height 37
click at [282, 382] on input "Average" at bounding box center [277, 374] width 9 height 15
radio input "true"
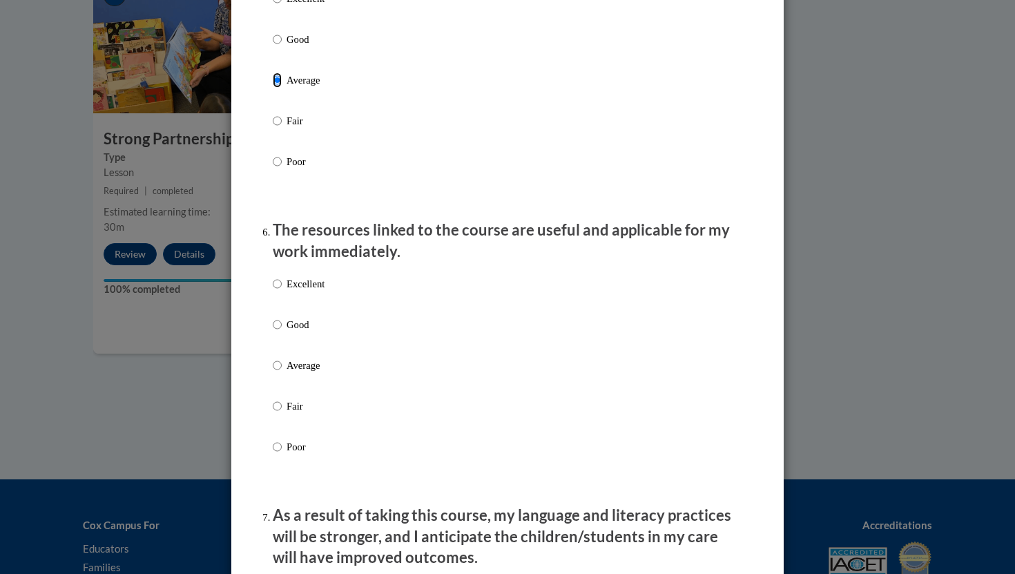
scroll to position [1393, 0]
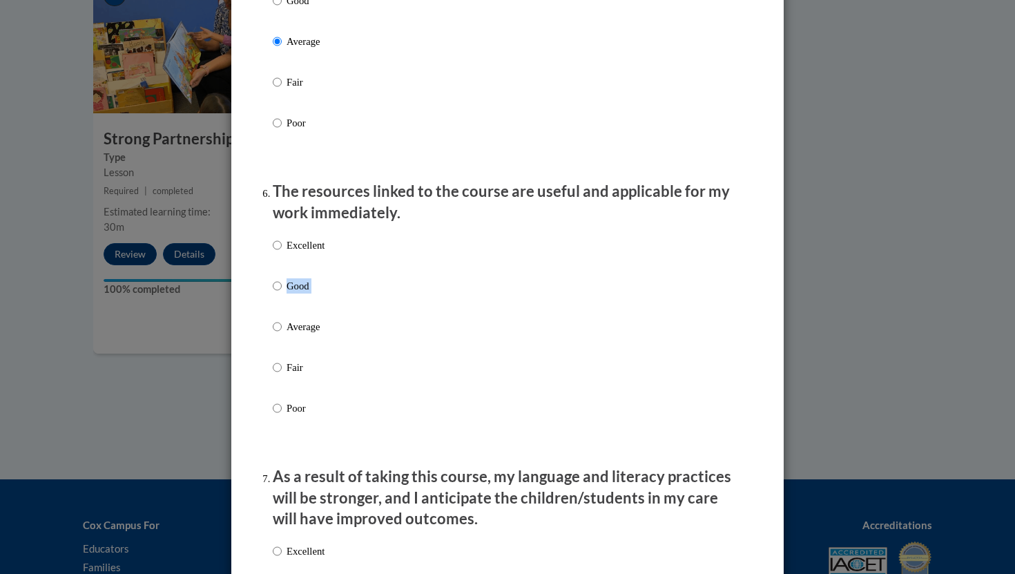
click at [280, 307] on label "Good" at bounding box center [299, 296] width 52 height 37
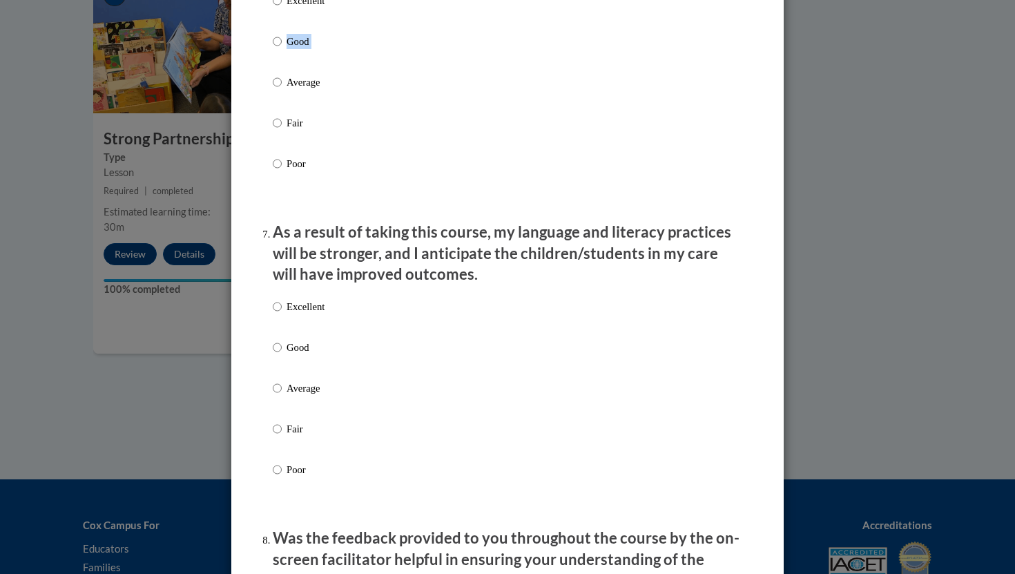
scroll to position [1793, 0]
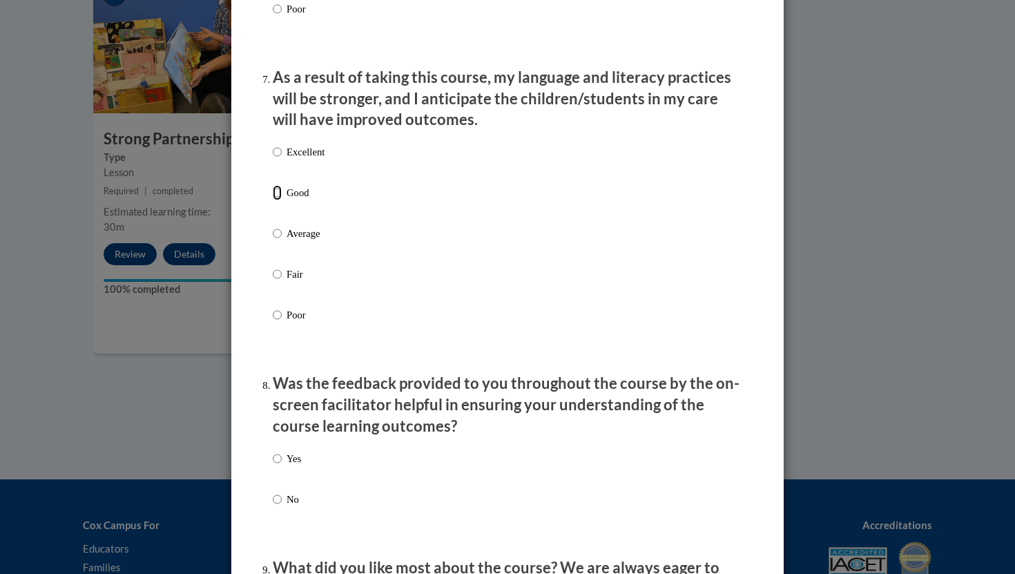
click at [278, 200] on input "Good" at bounding box center [277, 192] width 9 height 15
radio input "true"
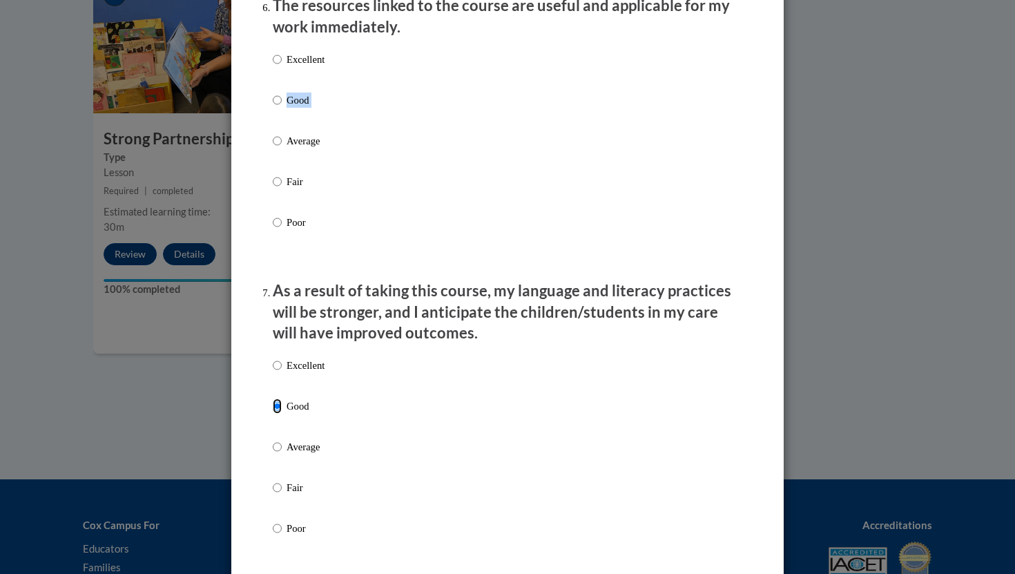
scroll to position [1538, 0]
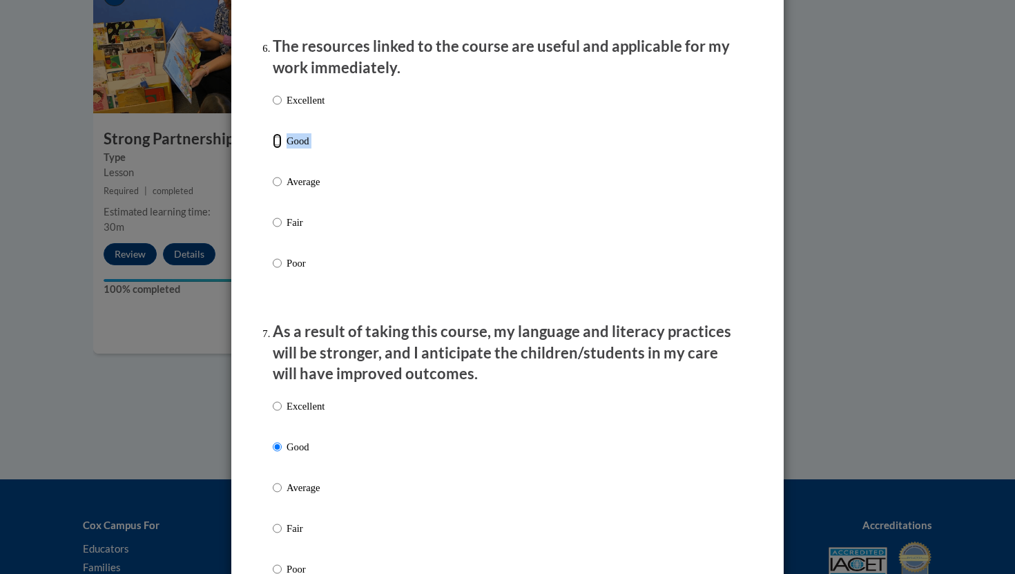
click at [280, 148] on input "Good" at bounding box center [277, 140] width 9 height 15
radio input "true"
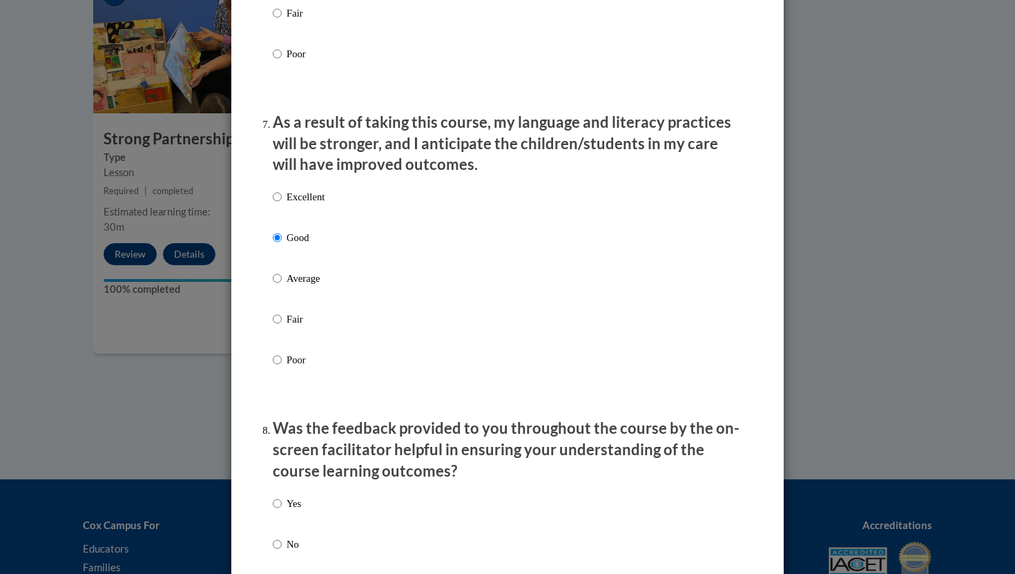
scroll to position [1880, 0]
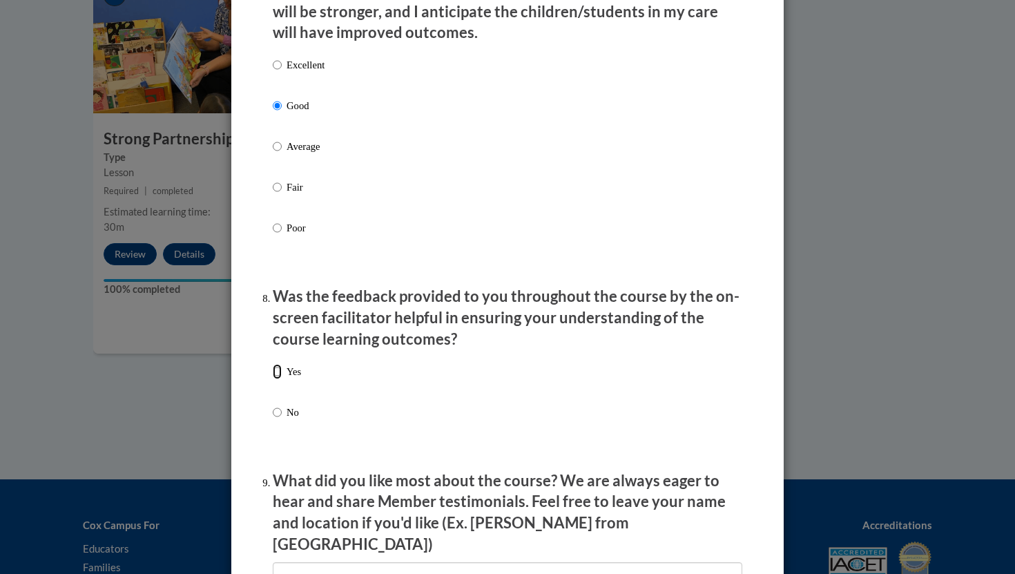
click at [280, 379] on input "Yes" at bounding box center [277, 371] width 9 height 15
radio input "true"
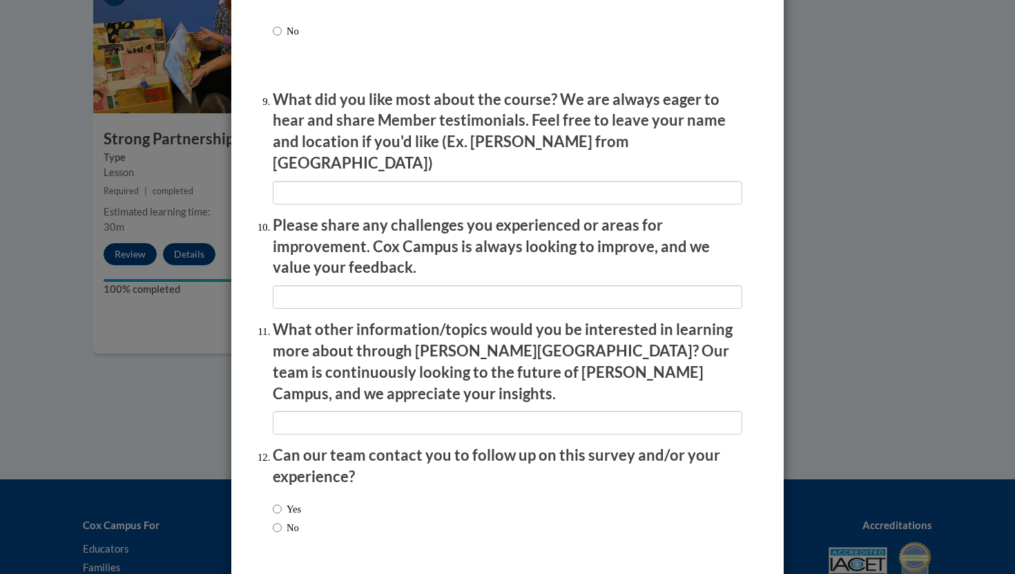
scroll to position [2299, 0]
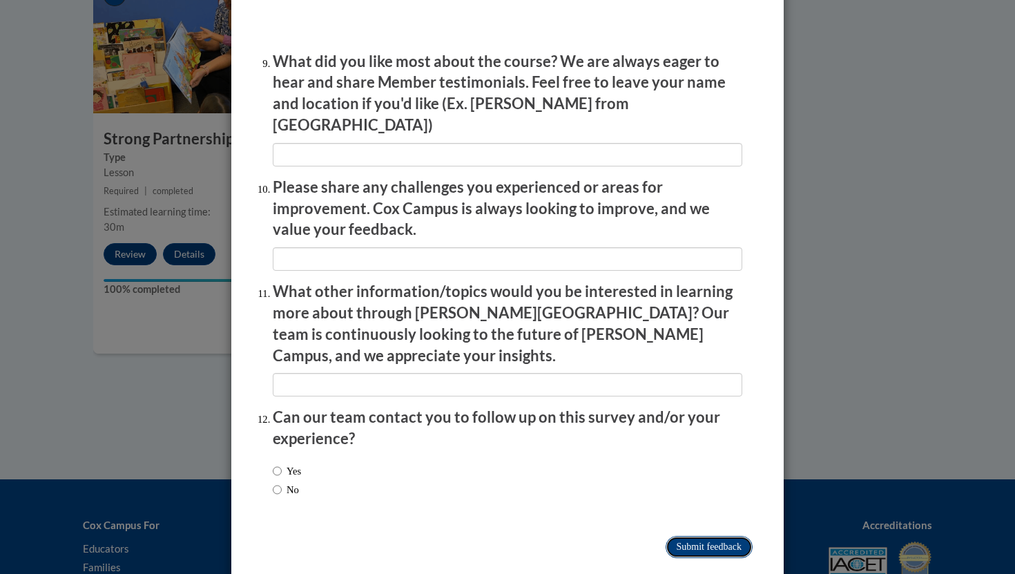
click at [681, 536] on input "Submit feedback" at bounding box center [709, 547] width 87 height 22
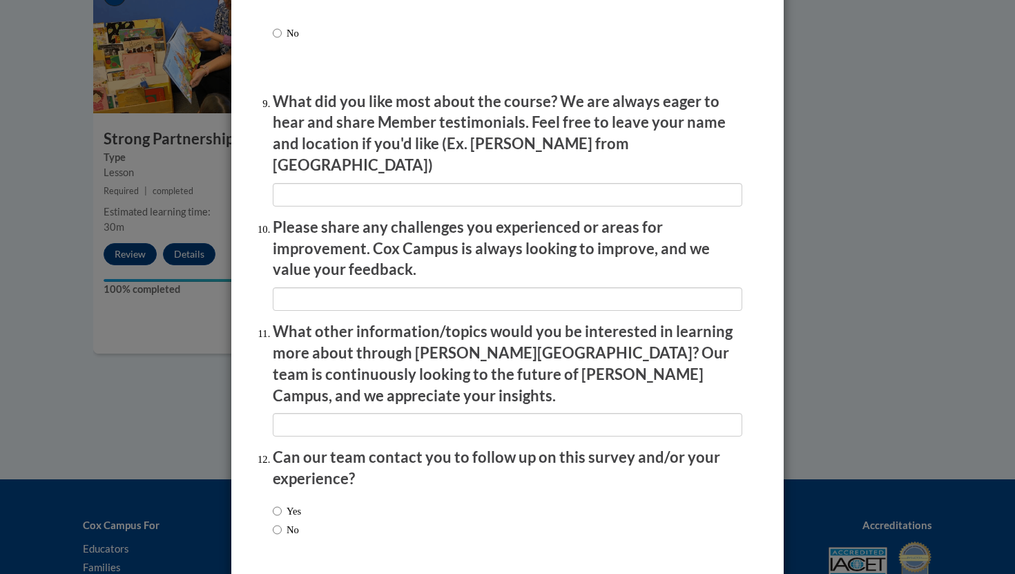
scroll to position [2257, 0]
